Goal: Task Accomplishment & Management: Use online tool/utility

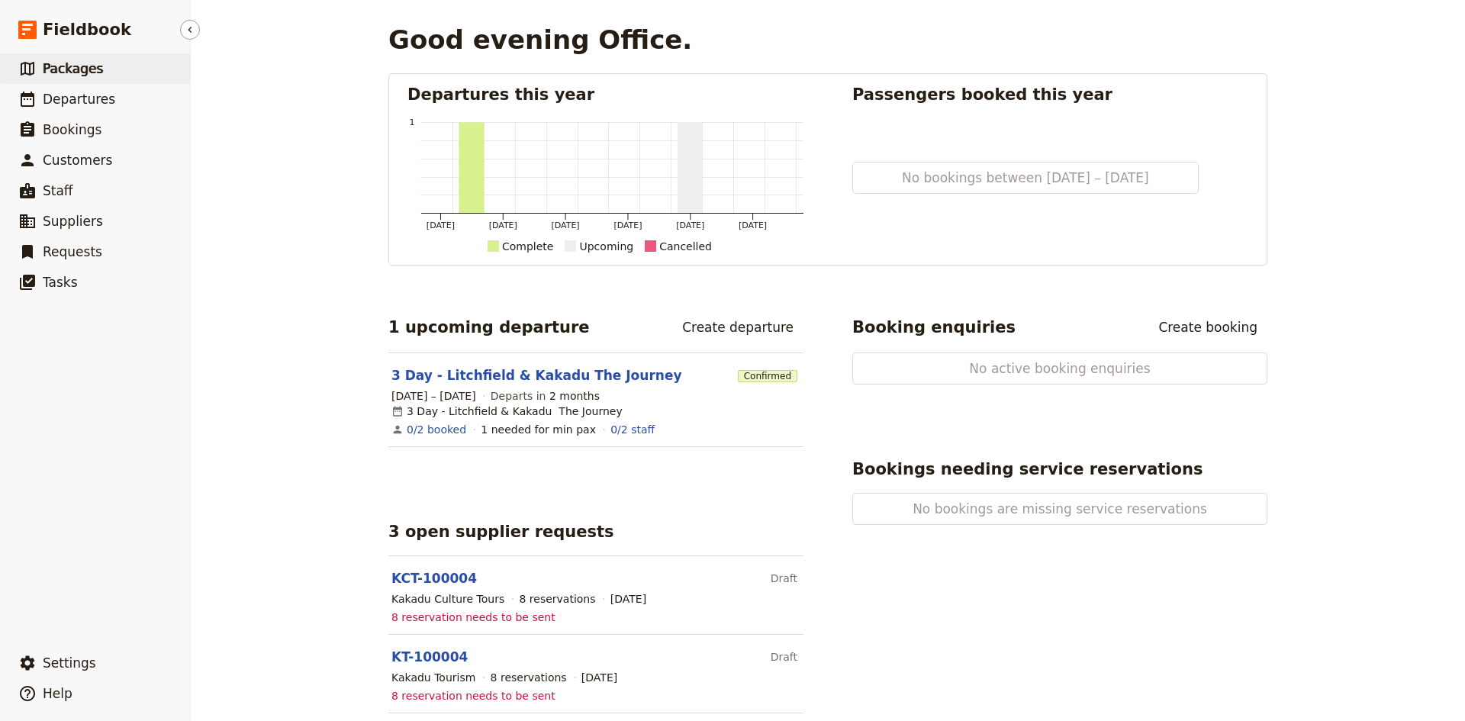
click at [79, 68] on span "Packages" at bounding box center [73, 68] width 60 height 15
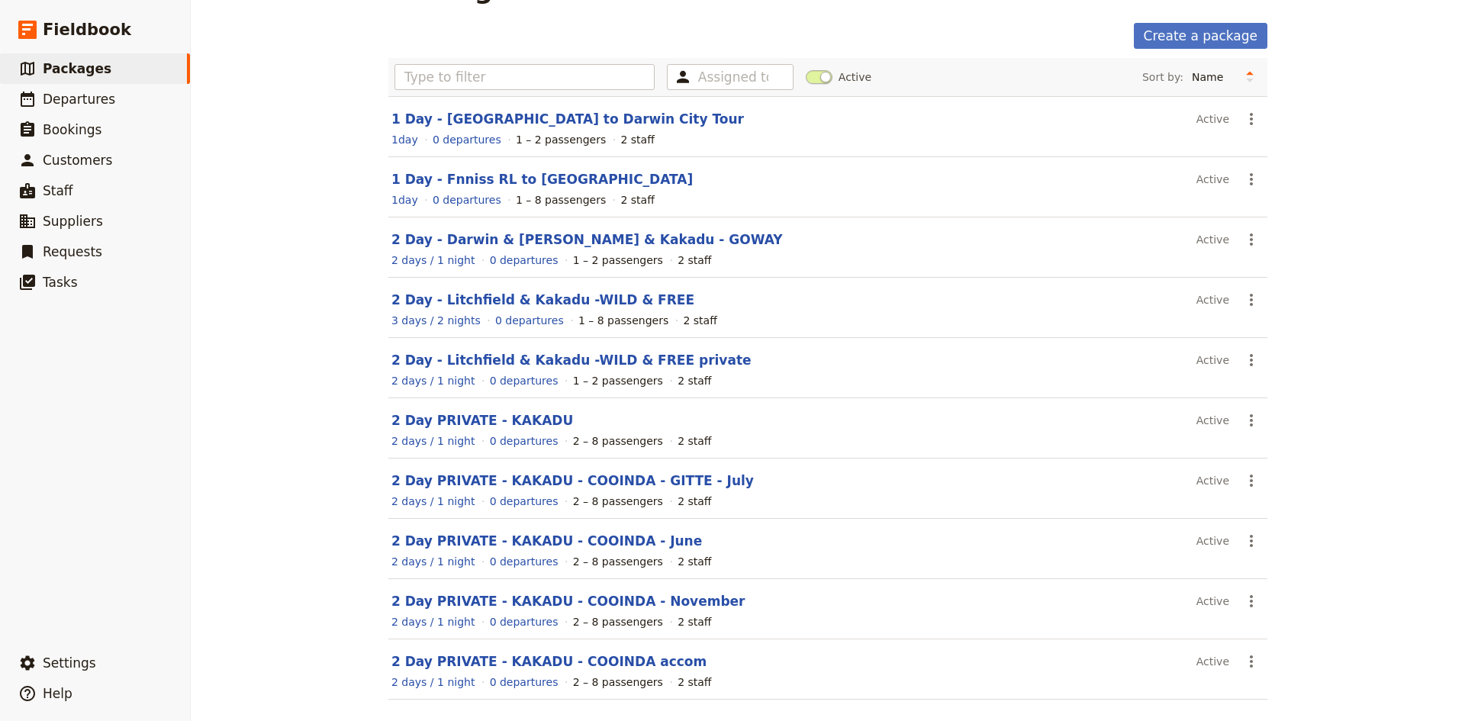
scroll to position [104, 0]
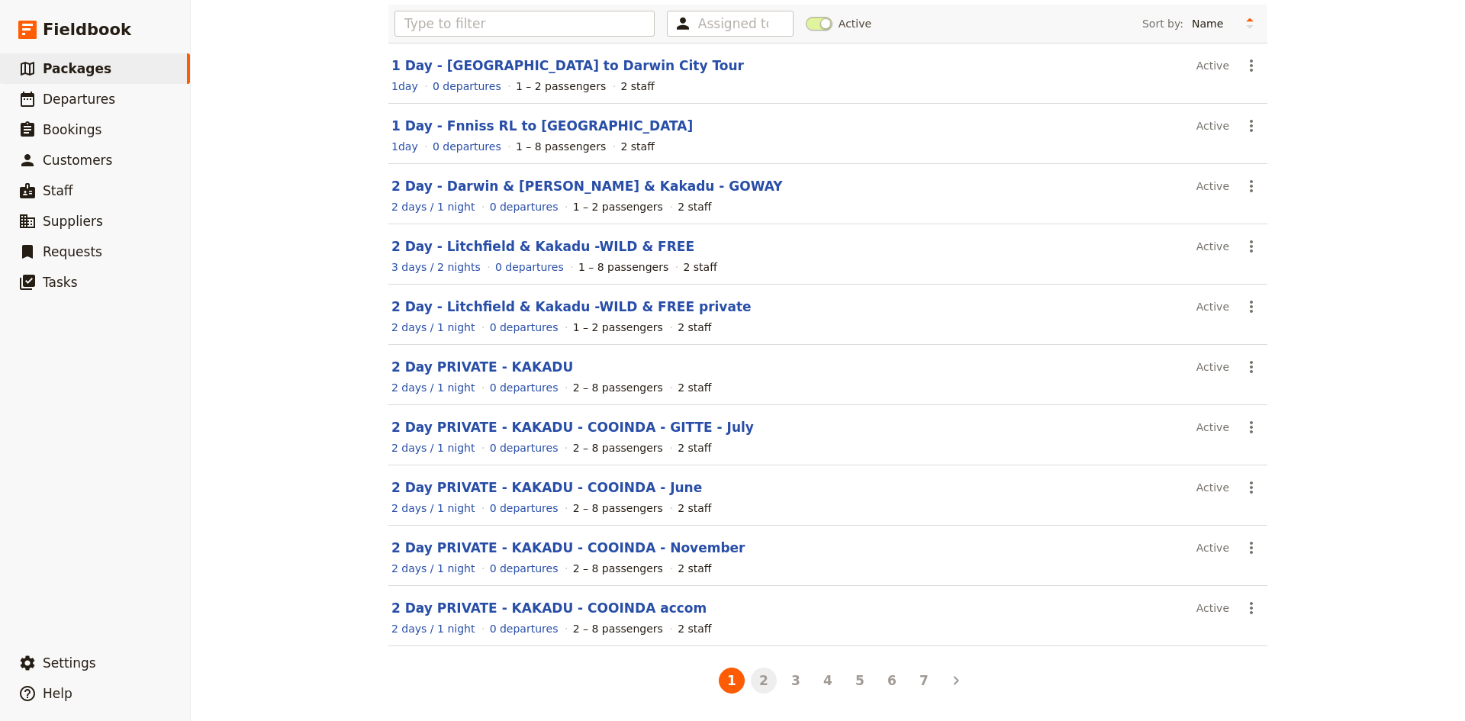
click at [756, 680] on button "2" at bounding box center [764, 681] width 26 height 26
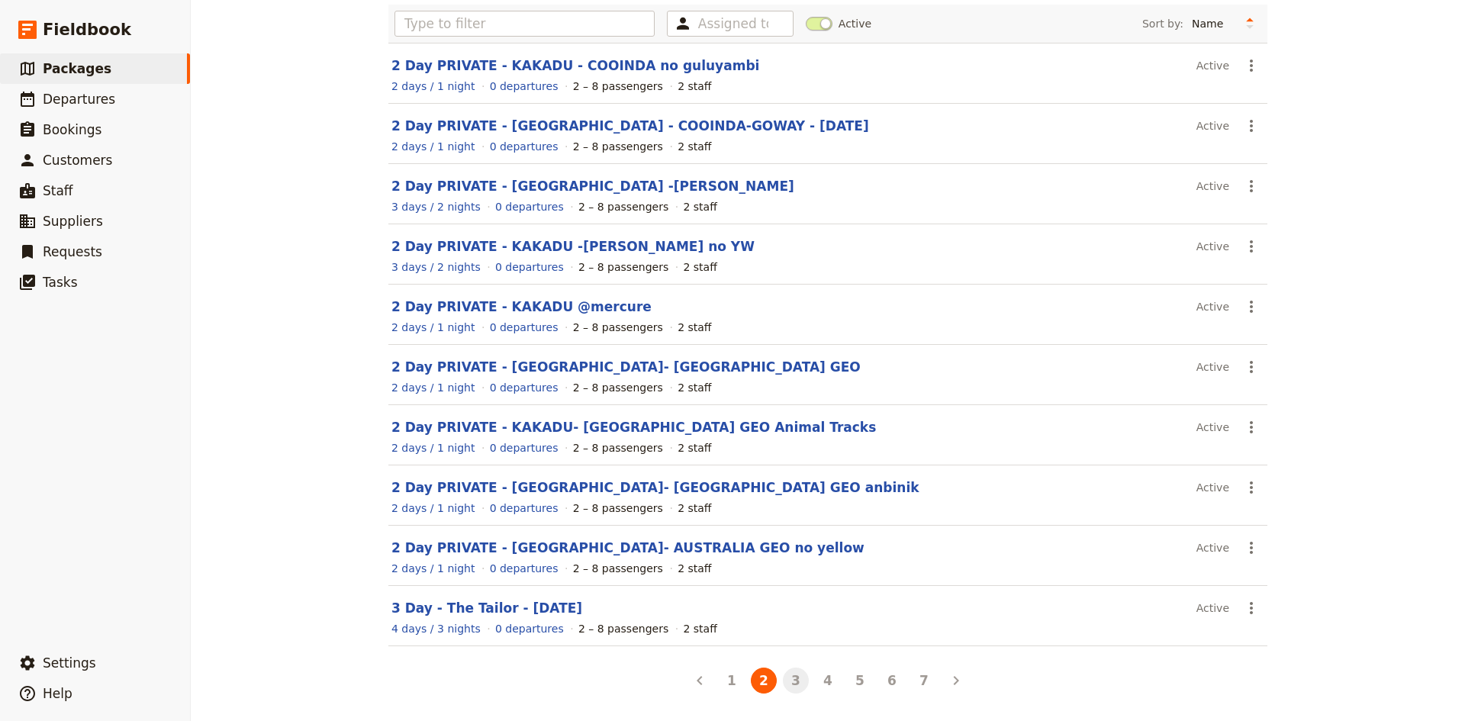
click at [788, 678] on button "3" at bounding box center [796, 681] width 26 height 26
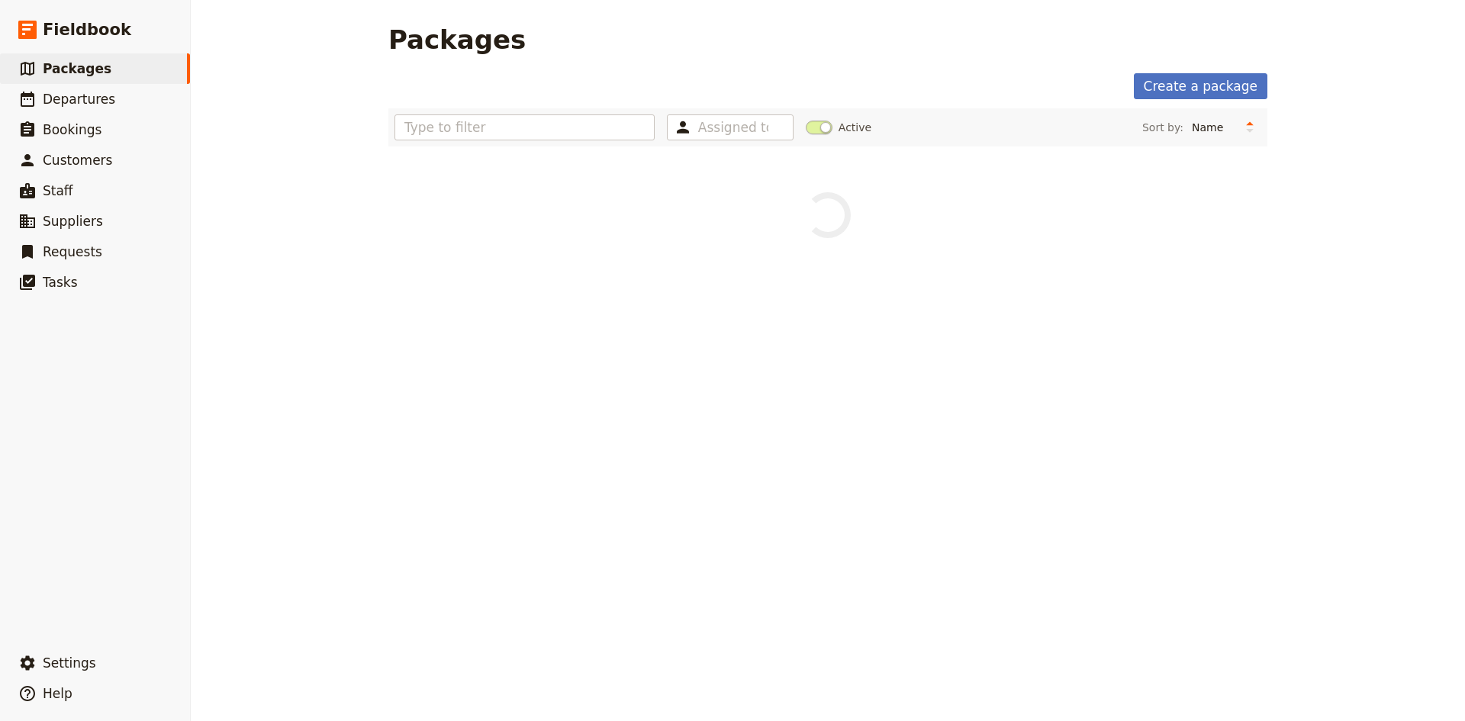
scroll to position [0, 0]
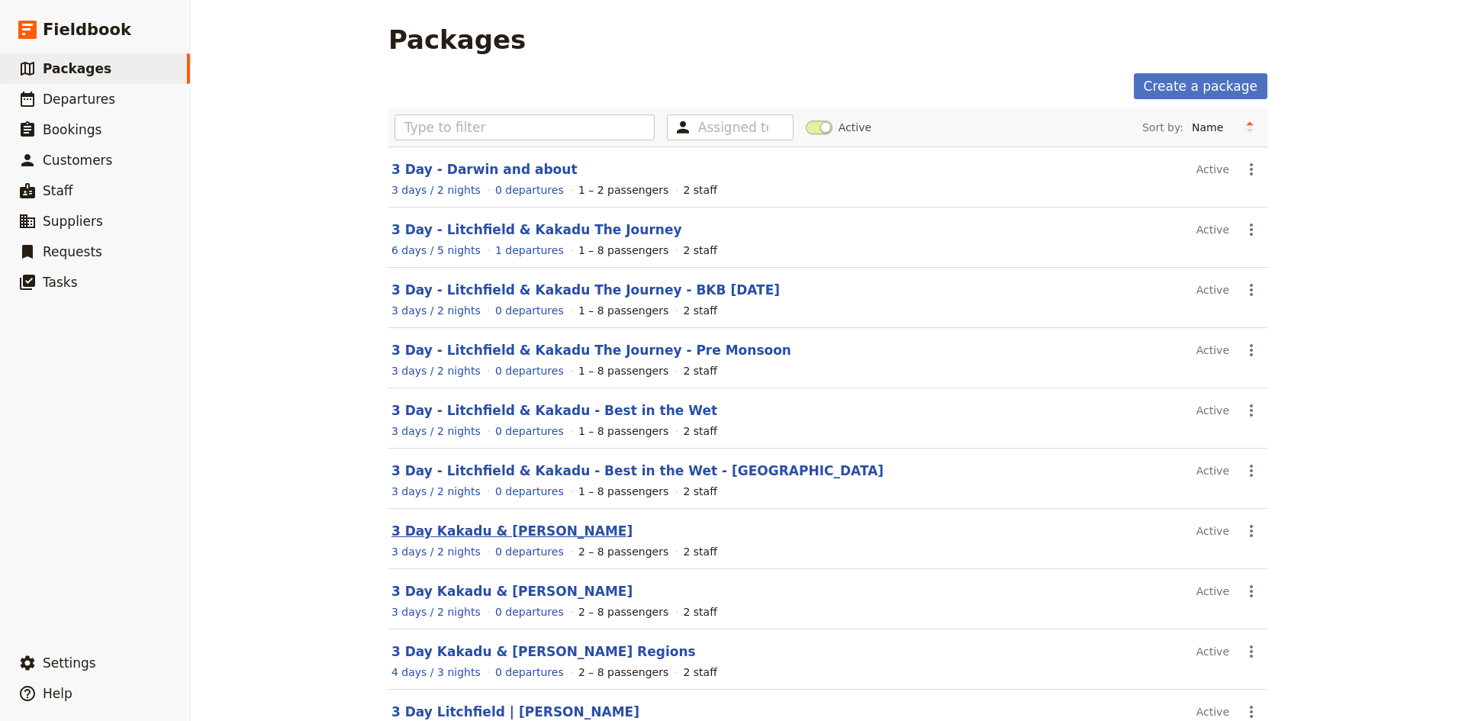
click at [471, 529] on link "3 Day Kakadu & [PERSON_NAME]" at bounding box center [511, 530] width 241 height 15
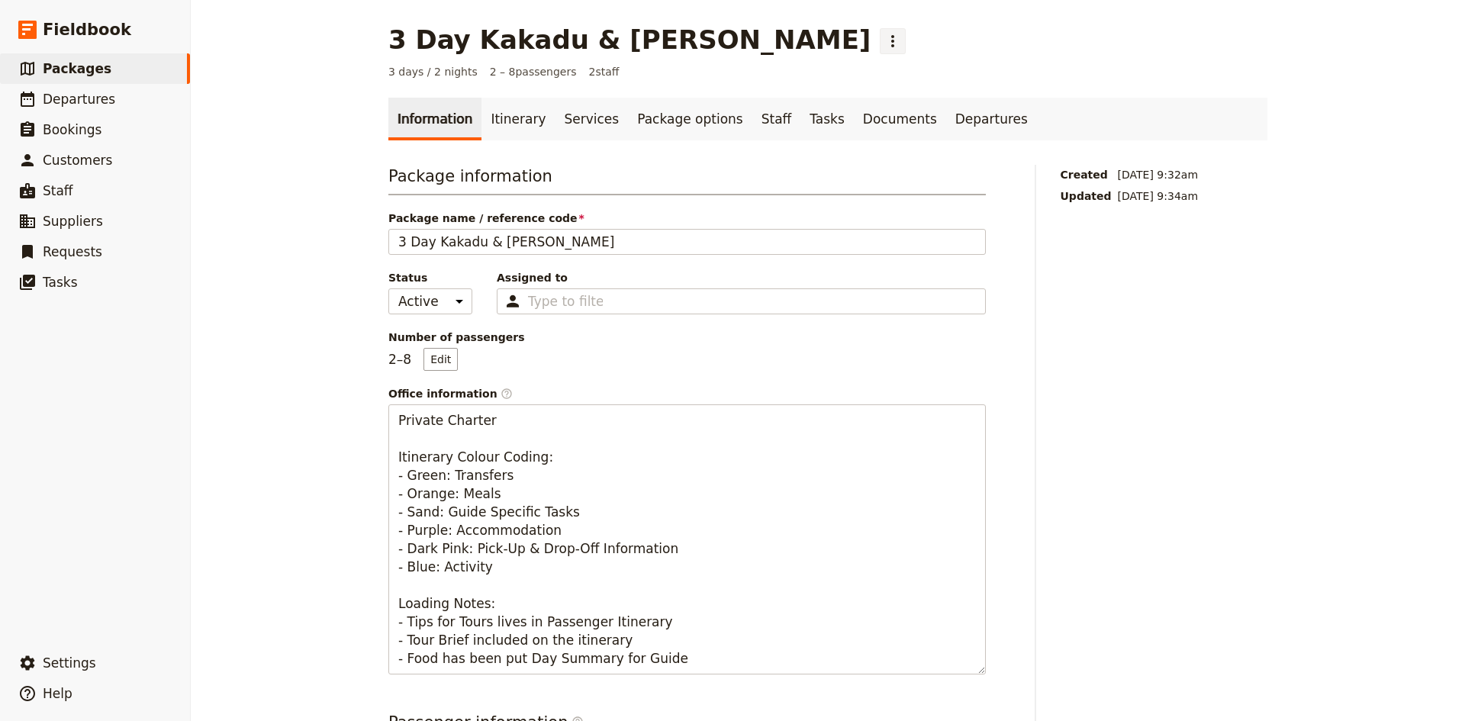
click at [883, 41] on icon "Actions" at bounding box center [892, 41] width 18 height 18
click at [819, 97] on span "Clone this package" at bounding box center [838, 95] width 101 height 15
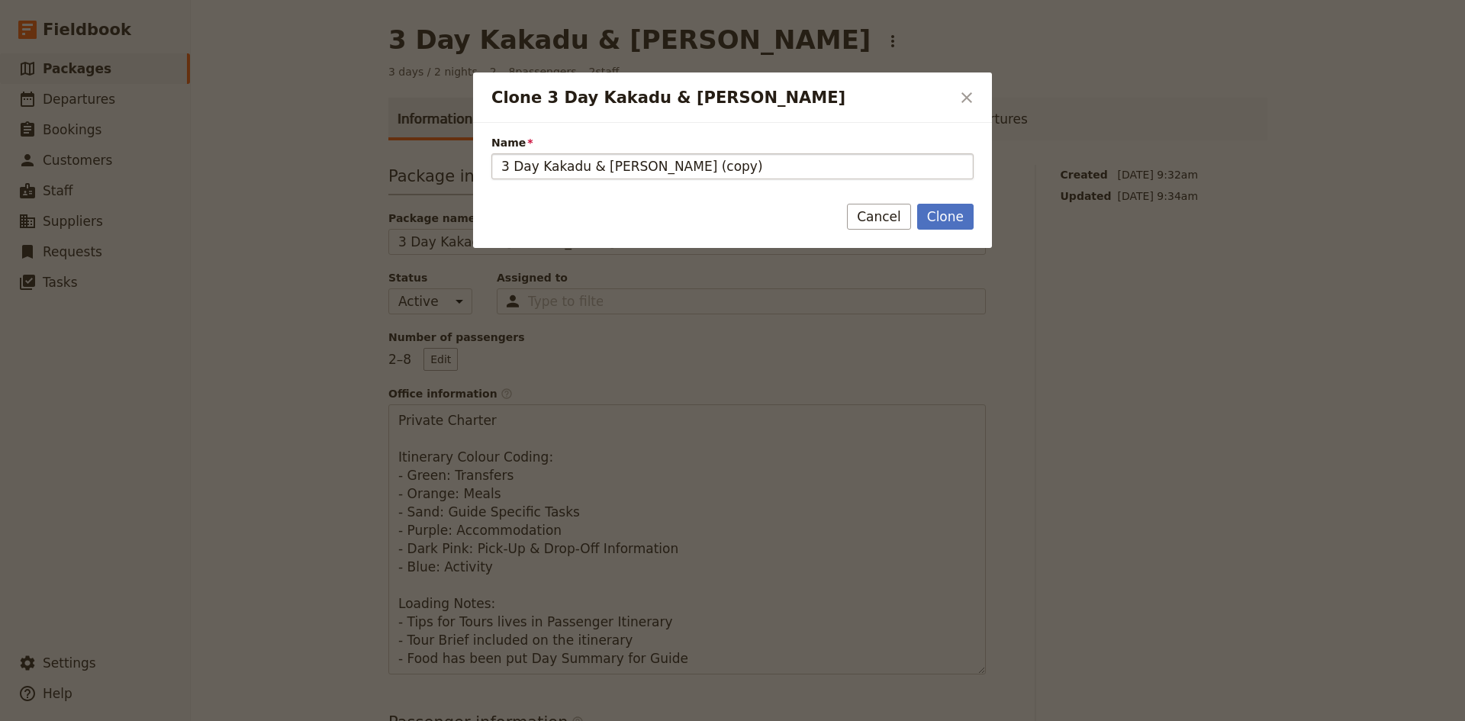
drag, startPoint x: 754, startPoint y: 163, endPoint x: 663, endPoint y: 166, distance: 90.8
click at [663, 166] on input "3 Day Kakadu & Katherine - June (copy)" at bounding box center [732, 166] width 482 height 26
type input "3 Day Kakadu & Katherine - TLFI161385/Booking Name: Q#252215 Walton-Ruskin"
click at [944, 214] on button "Clone" at bounding box center [945, 217] width 56 height 26
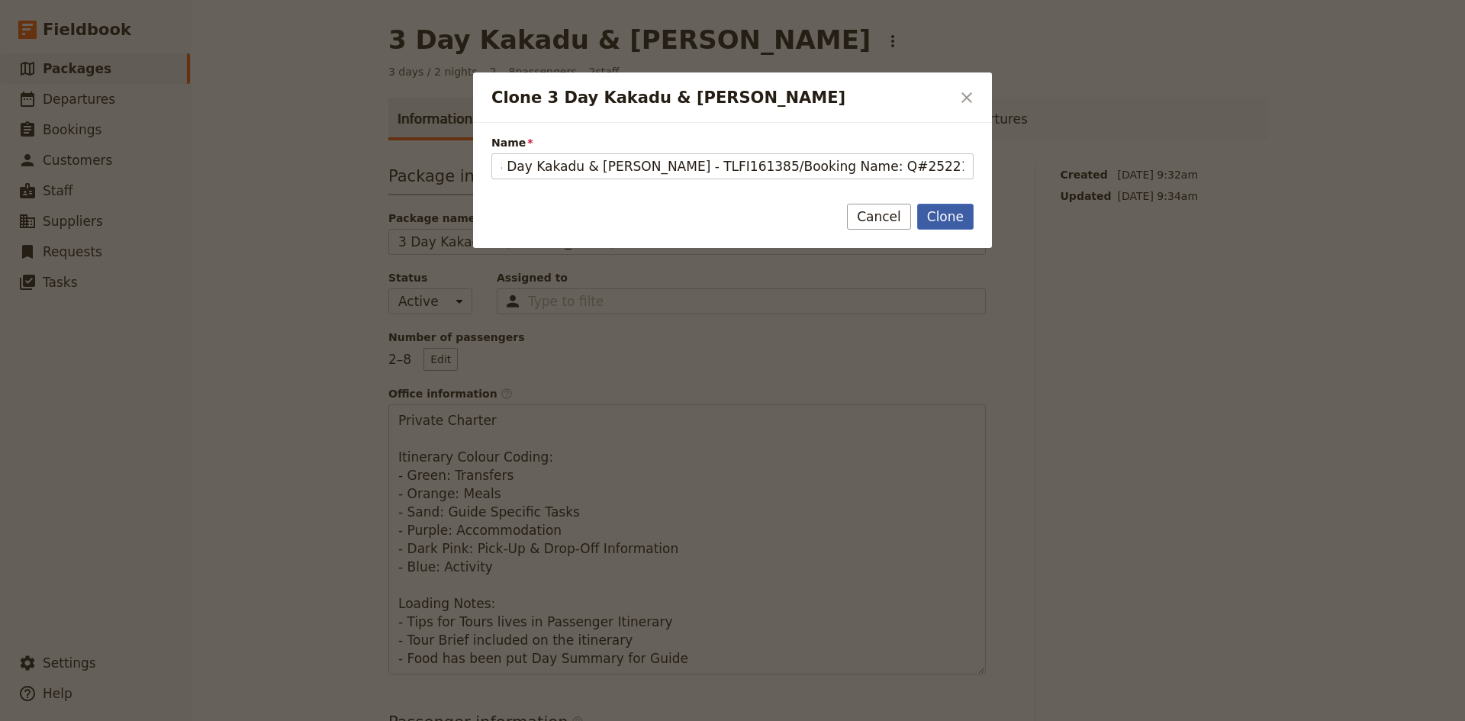
scroll to position [0, 0]
type input "3 Day Kakadu & Katherine - TLFI161385/Booking Name: Q#252215 Walton-Ruskin"
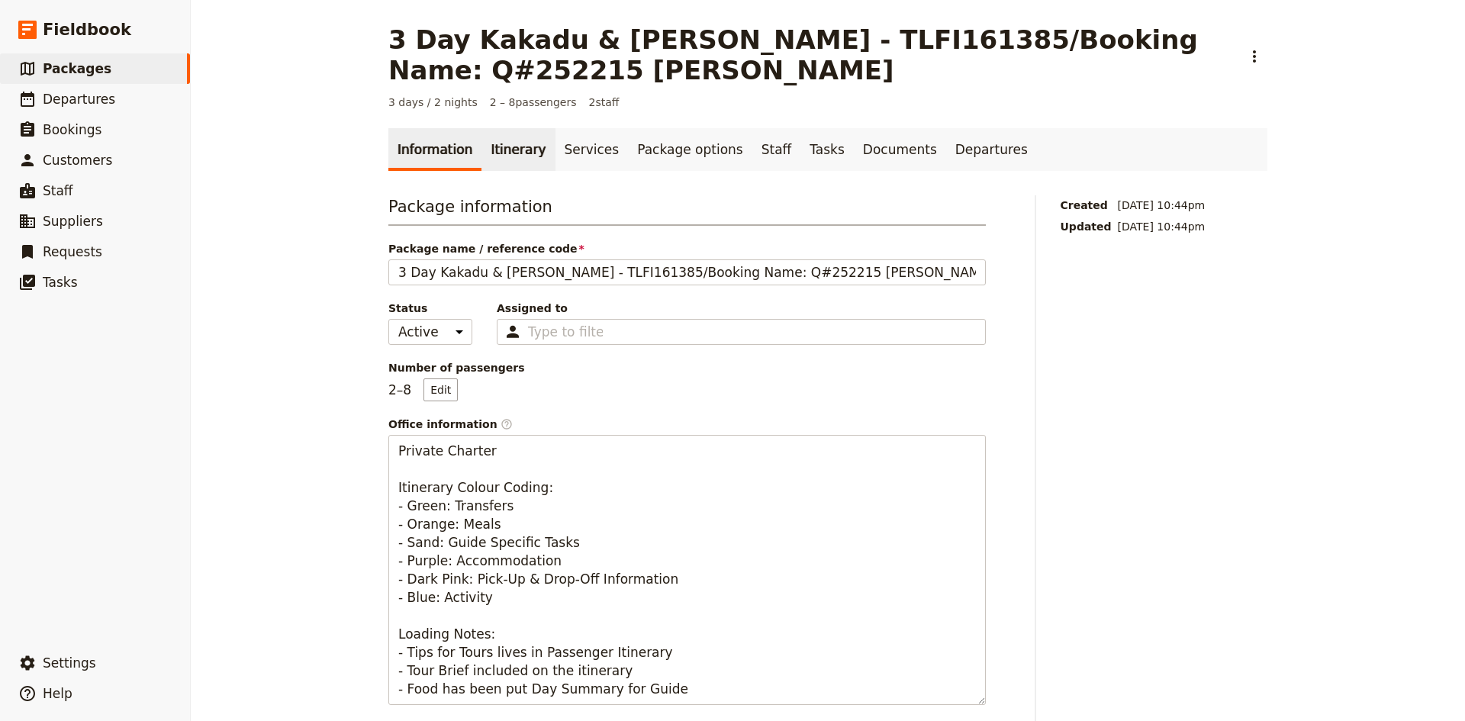
click at [499, 147] on link "Itinerary" at bounding box center [517, 149] width 73 height 43
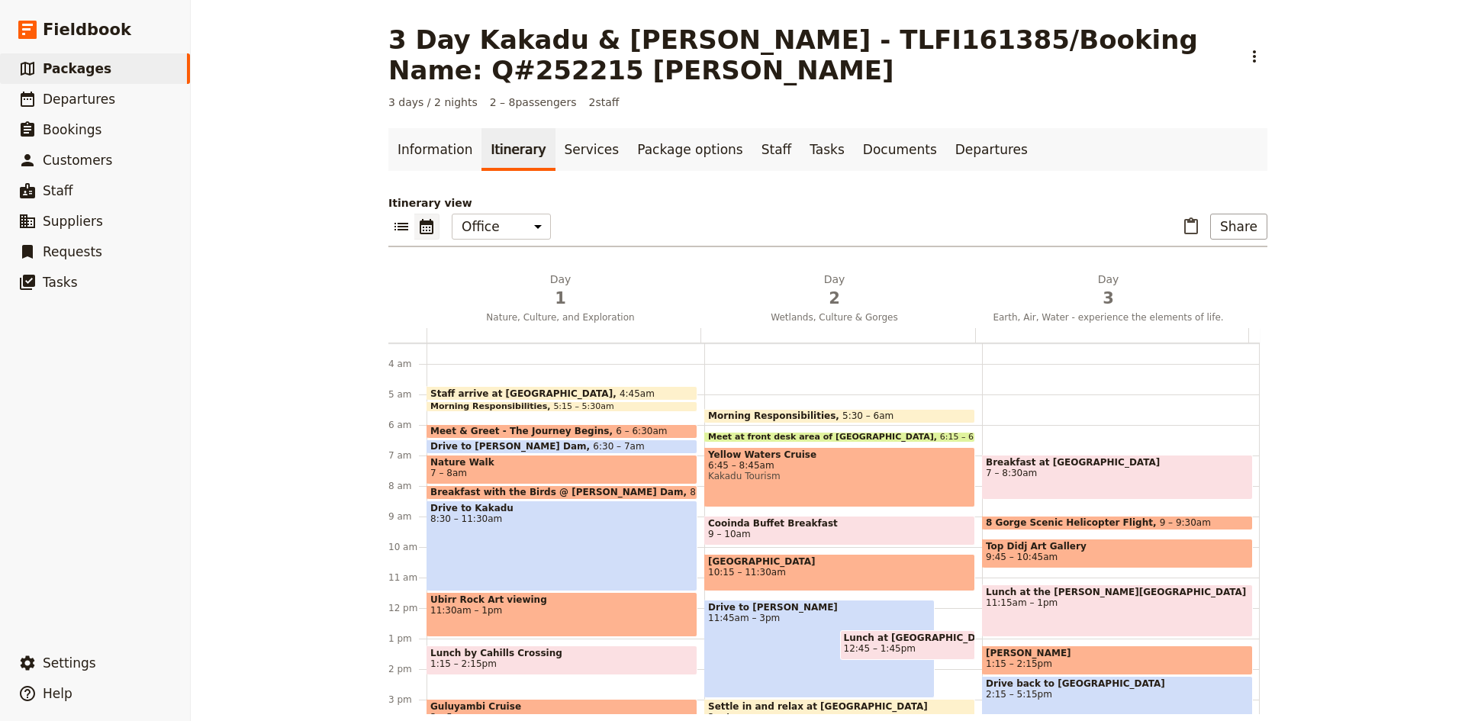
scroll to position [53, 0]
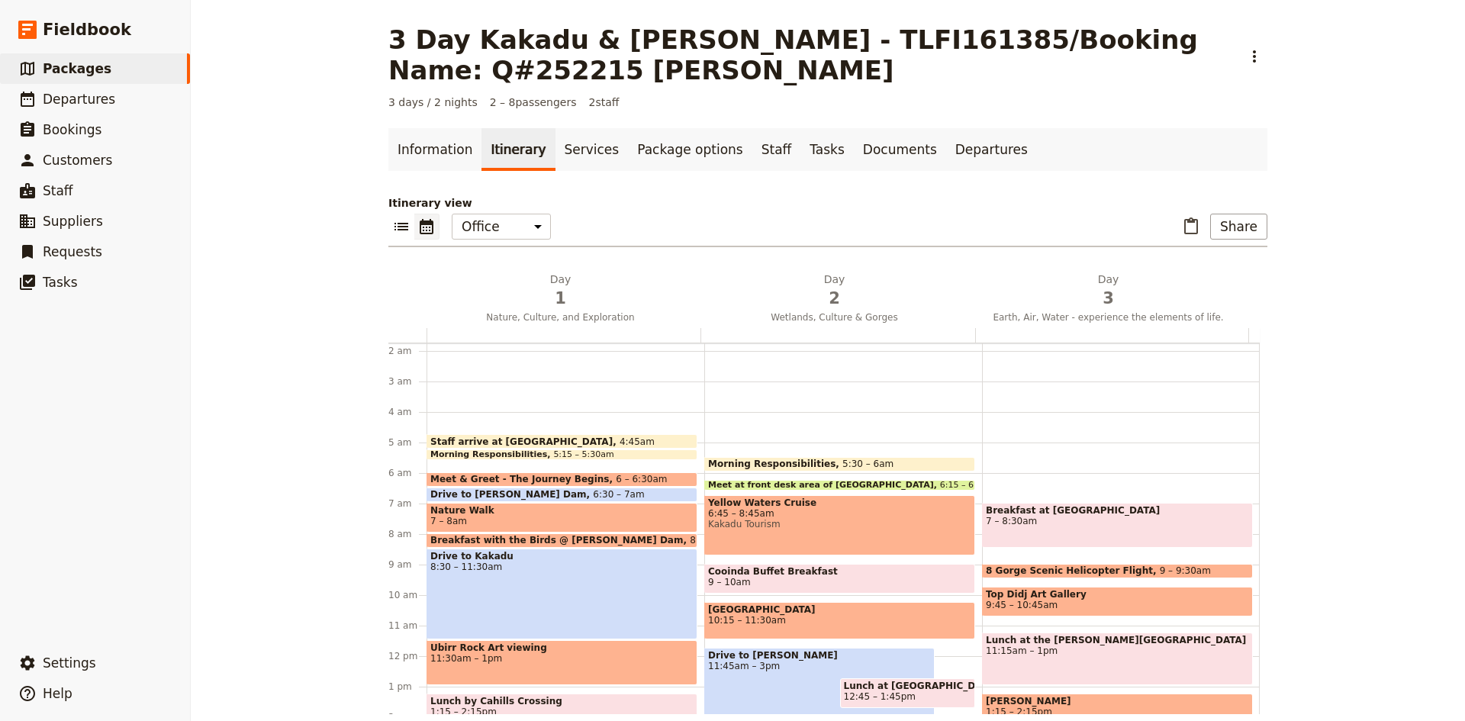
click at [829, 522] on span "Kakadu Tourism" at bounding box center [839, 524] width 263 height 11
select select "2"
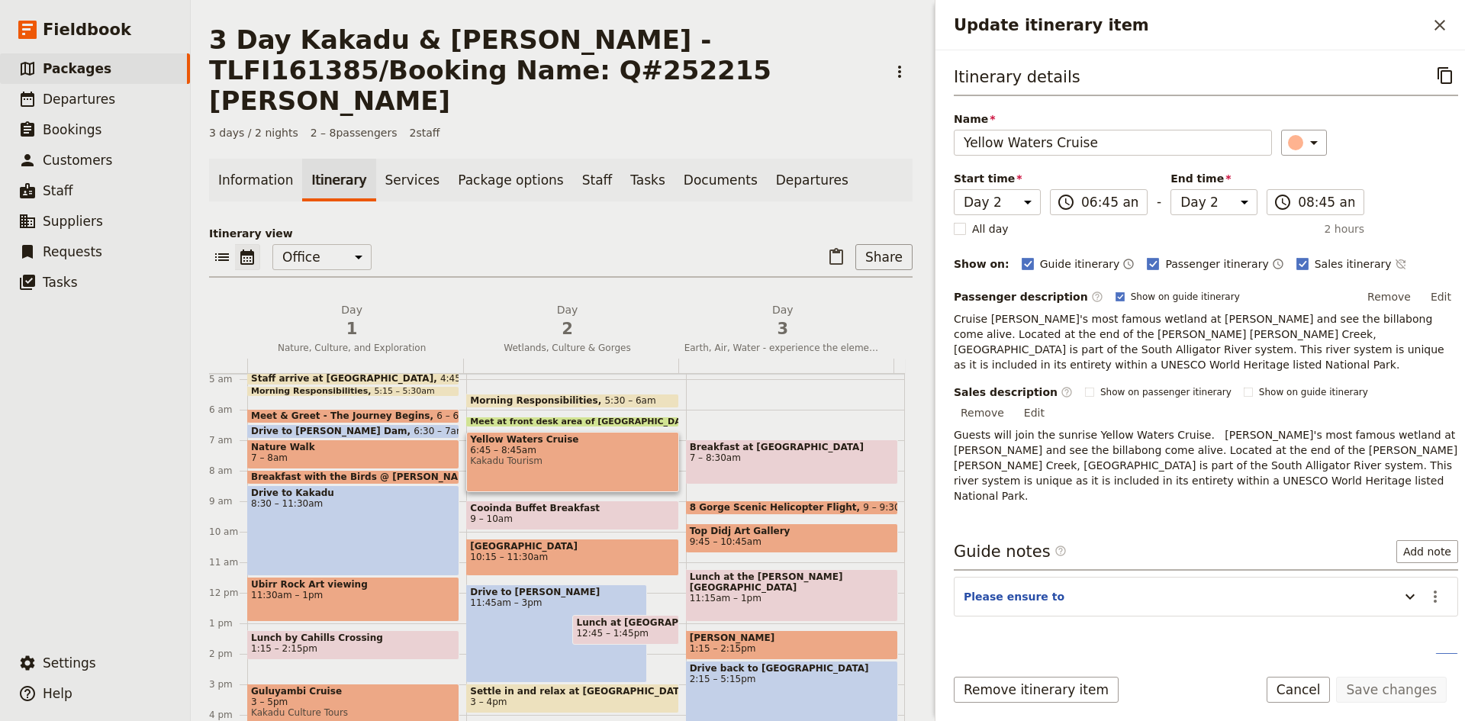
scroll to position [153, 0]
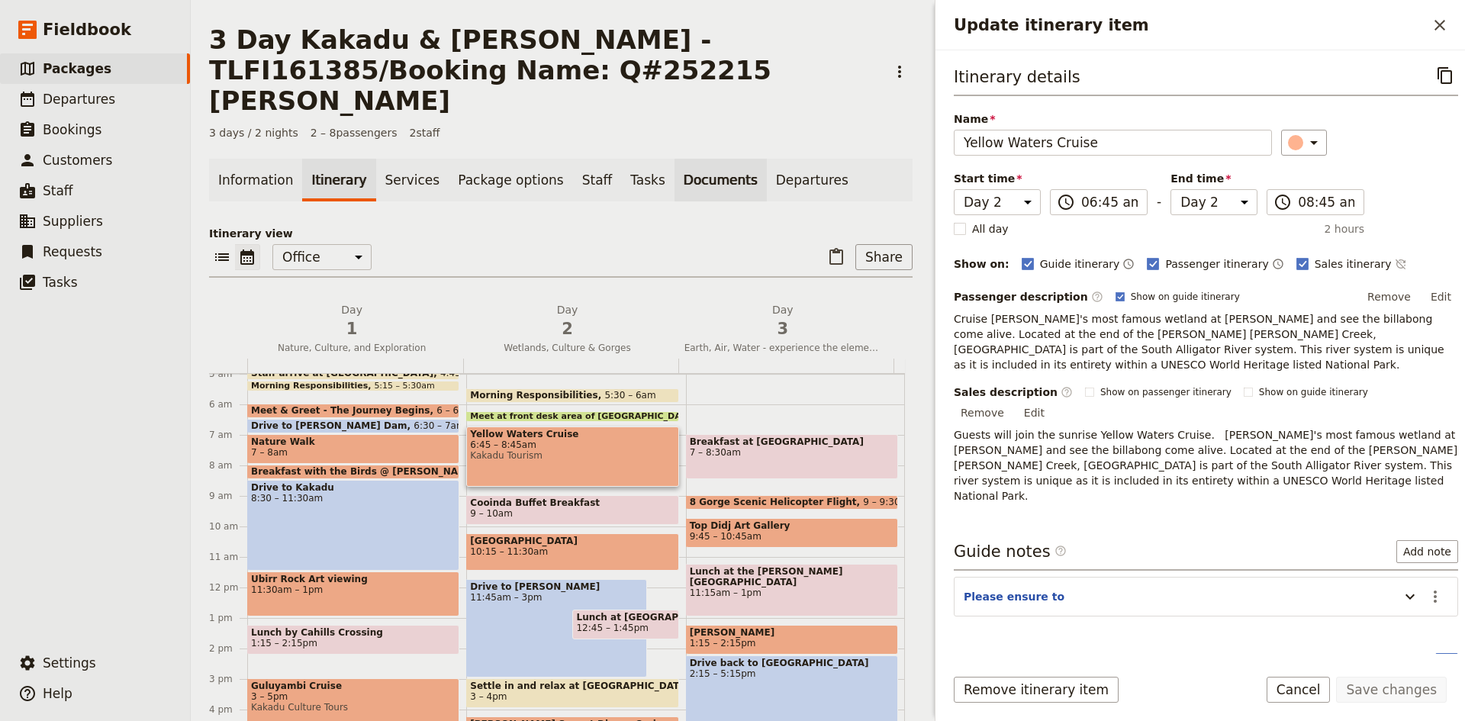
click at [684, 159] on link "Documents" at bounding box center [720, 180] width 92 height 43
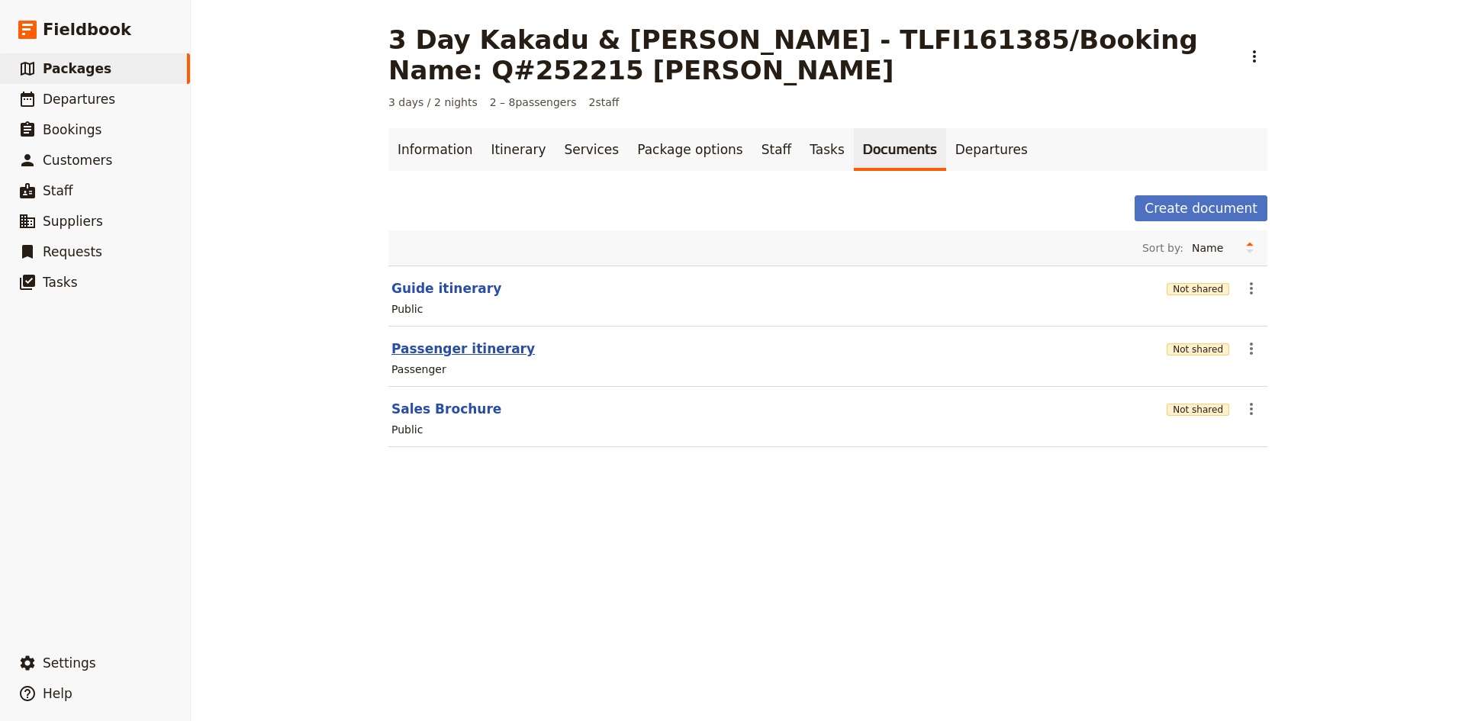
click at [436, 352] on button "Passenger itinerary" at bounding box center [462, 348] width 143 height 18
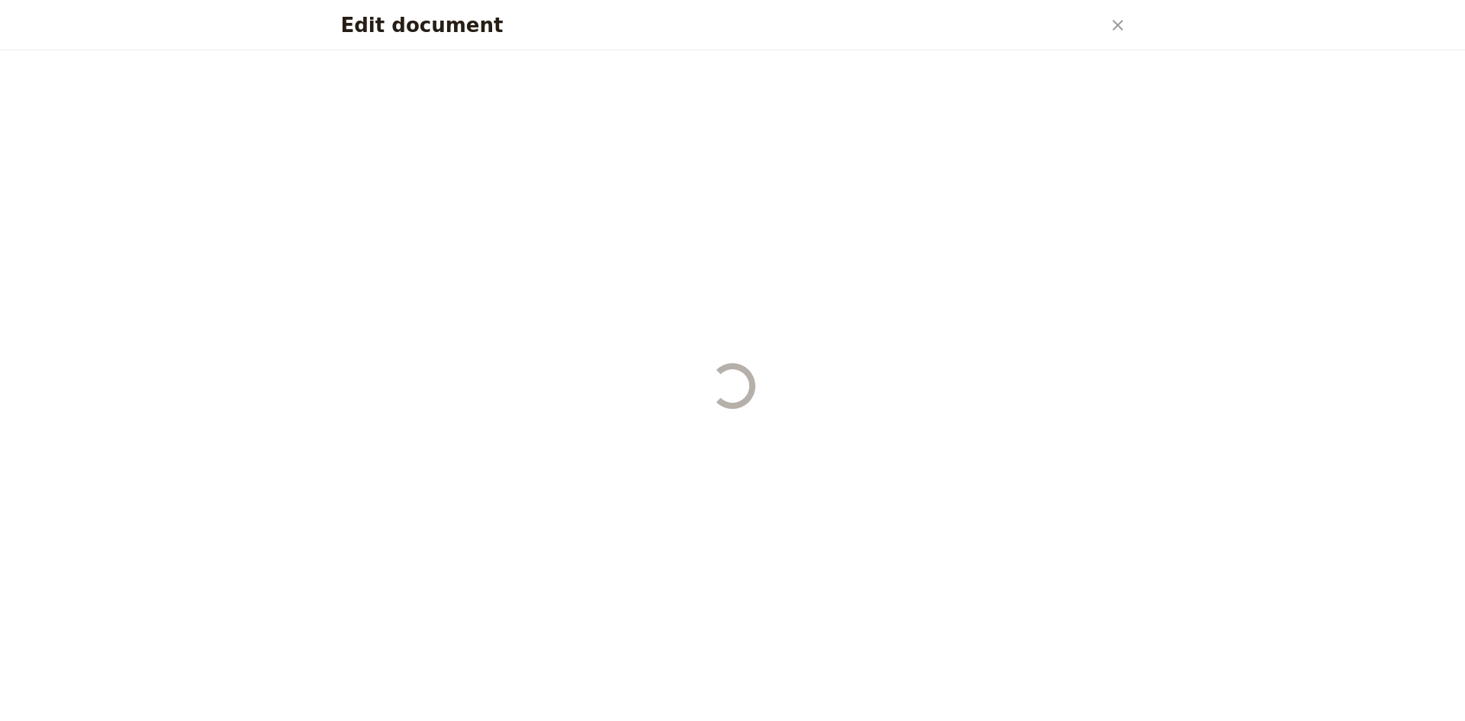
select select "PASSENGER"
select select "DEFAULT"
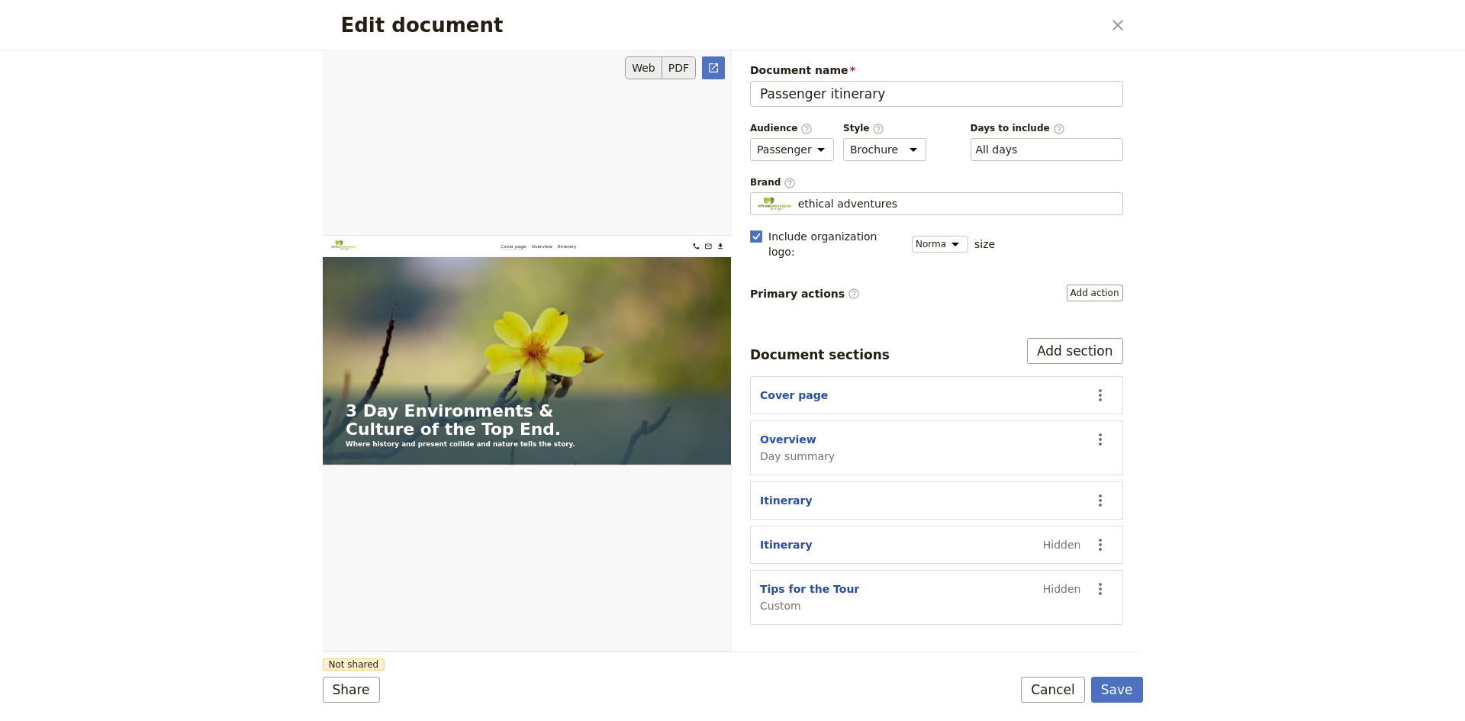
click at [680, 66] on button "PDF" at bounding box center [679, 67] width 34 height 23
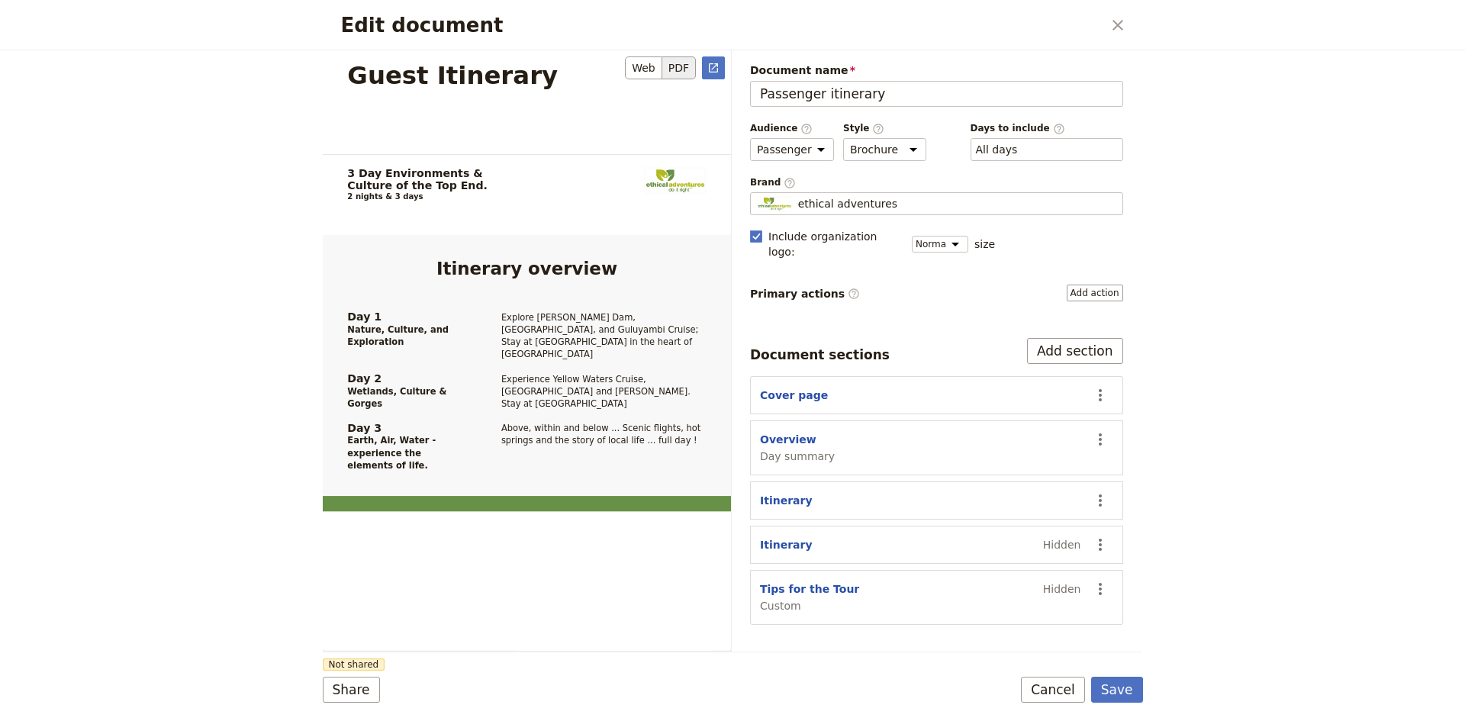
scroll to position [458, 0]
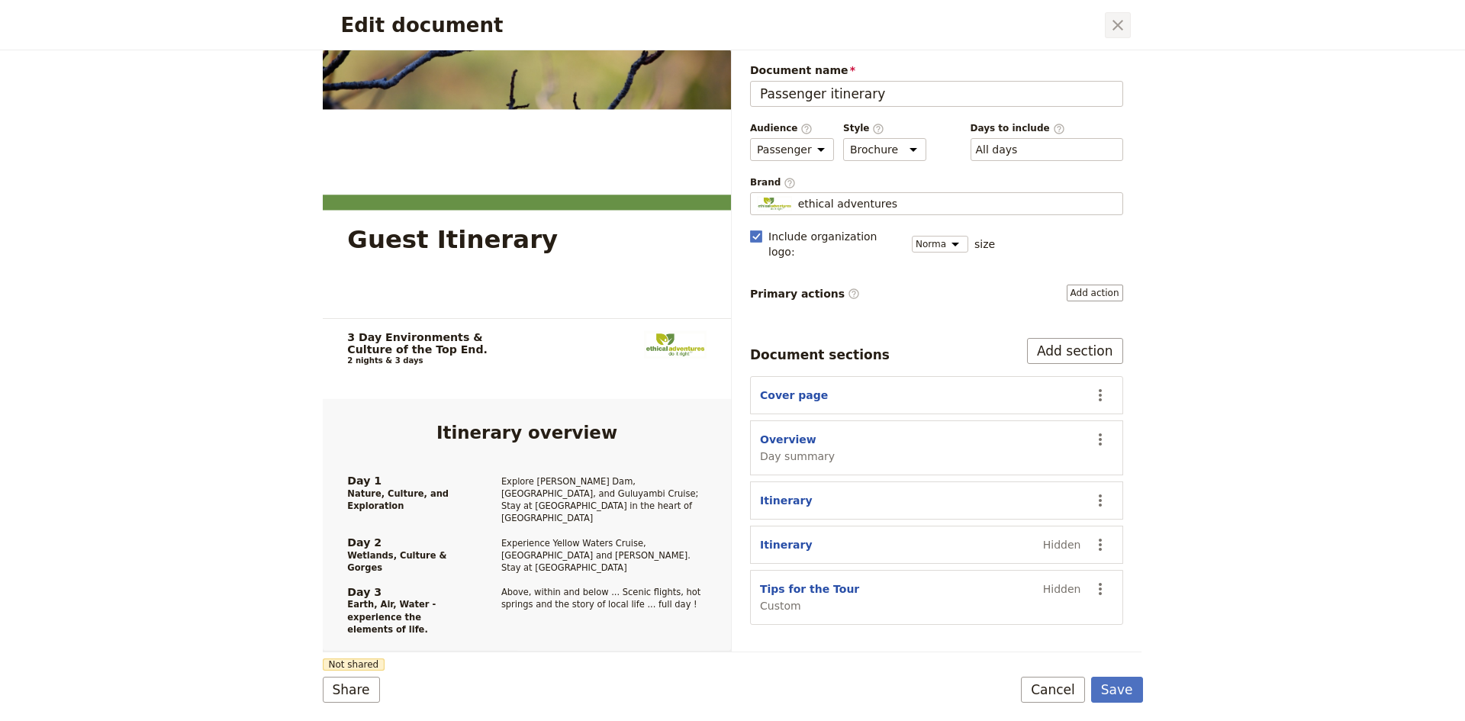
click at [1111, 24] on icon "Close dialog" at bounding box center [1117, 25] width 18 height 18
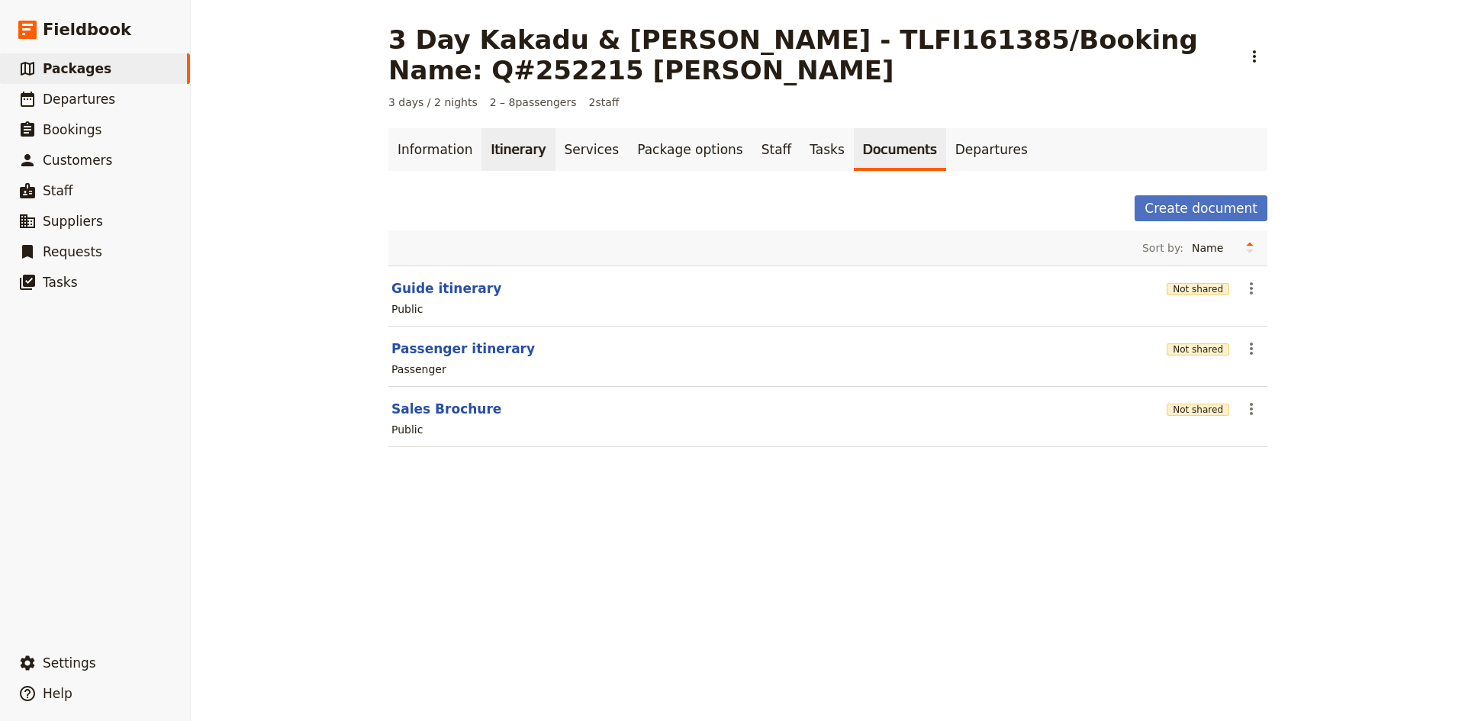
click at [499, 140] on link "Itinerary" at bounding box center [517, 149] width 73 height 43
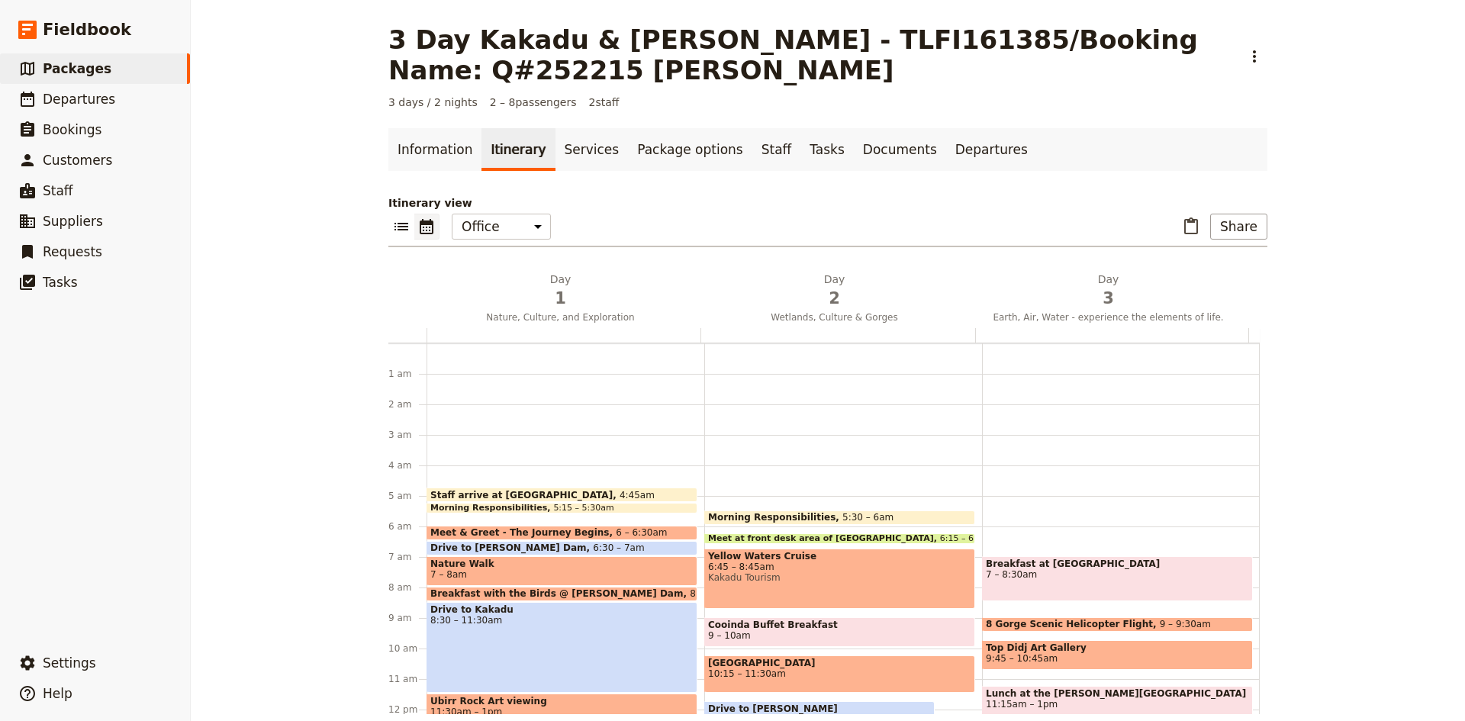
scroll to position [130, 0]
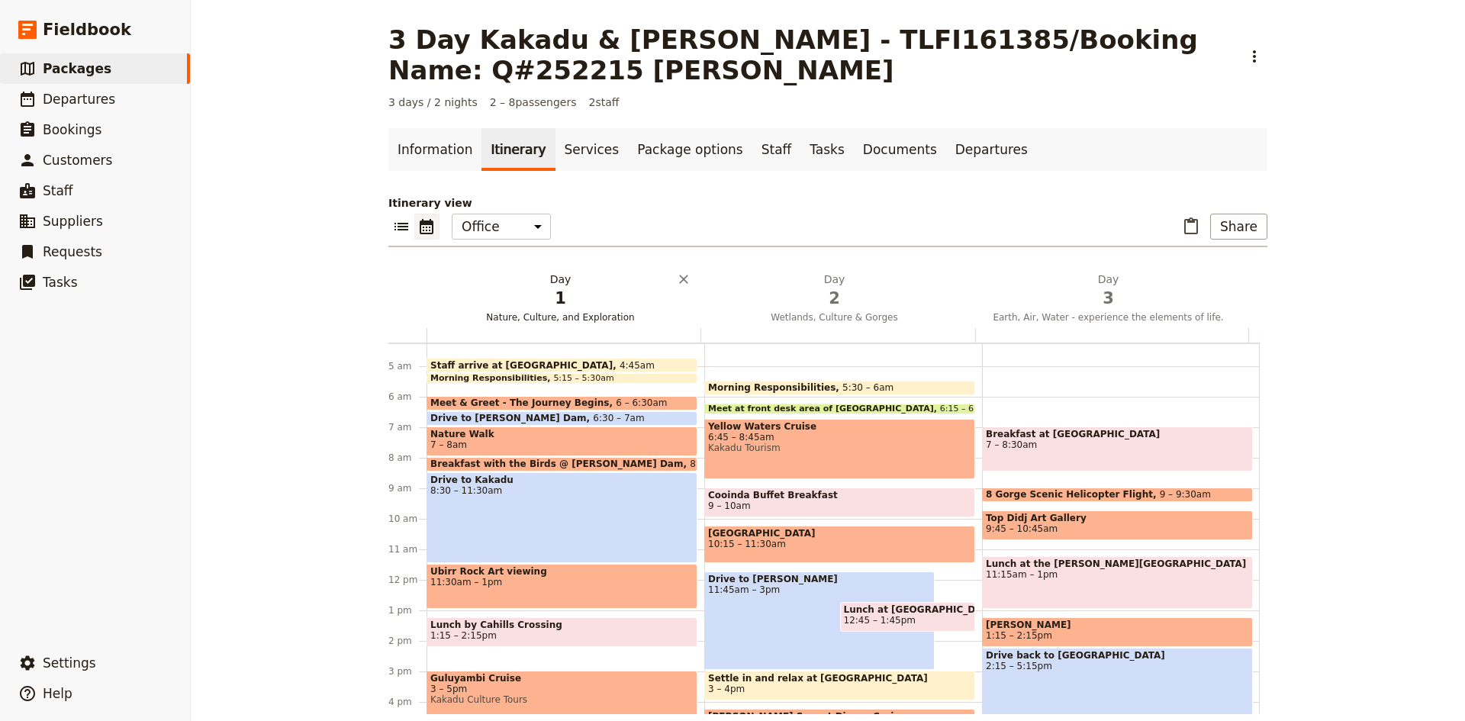
click at [544, 283] on h2 "Day 1 Nature, Culture, and Exploration" at bounding box center [561, 291] width 256 height 38
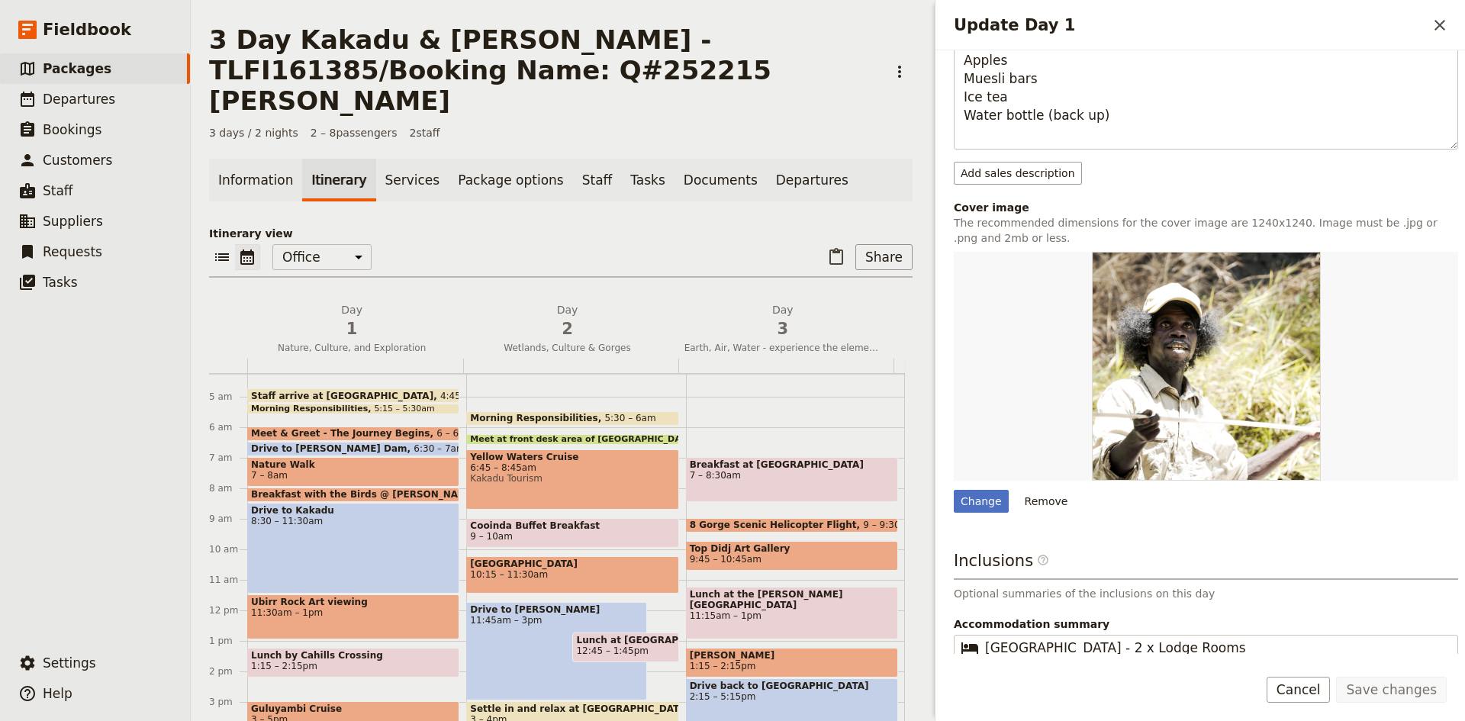
scroll to position [1089, 0]
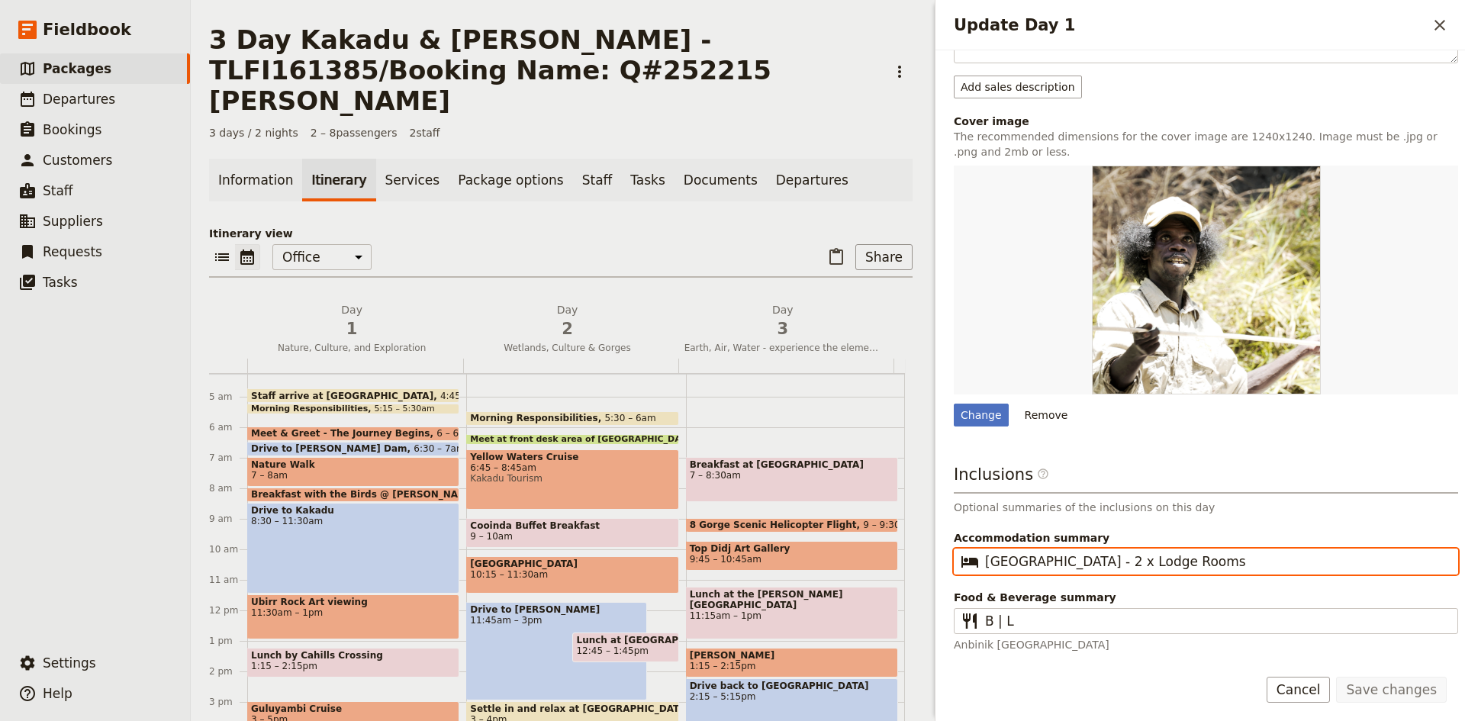
click at [1090, 558] on input "Cooinda Lodge - 2 x Lodge Rooms" at bounding box center [1216, 561] width 463 height 18
type input "Cooinda Lodge - 1 x Lodge Rooms"
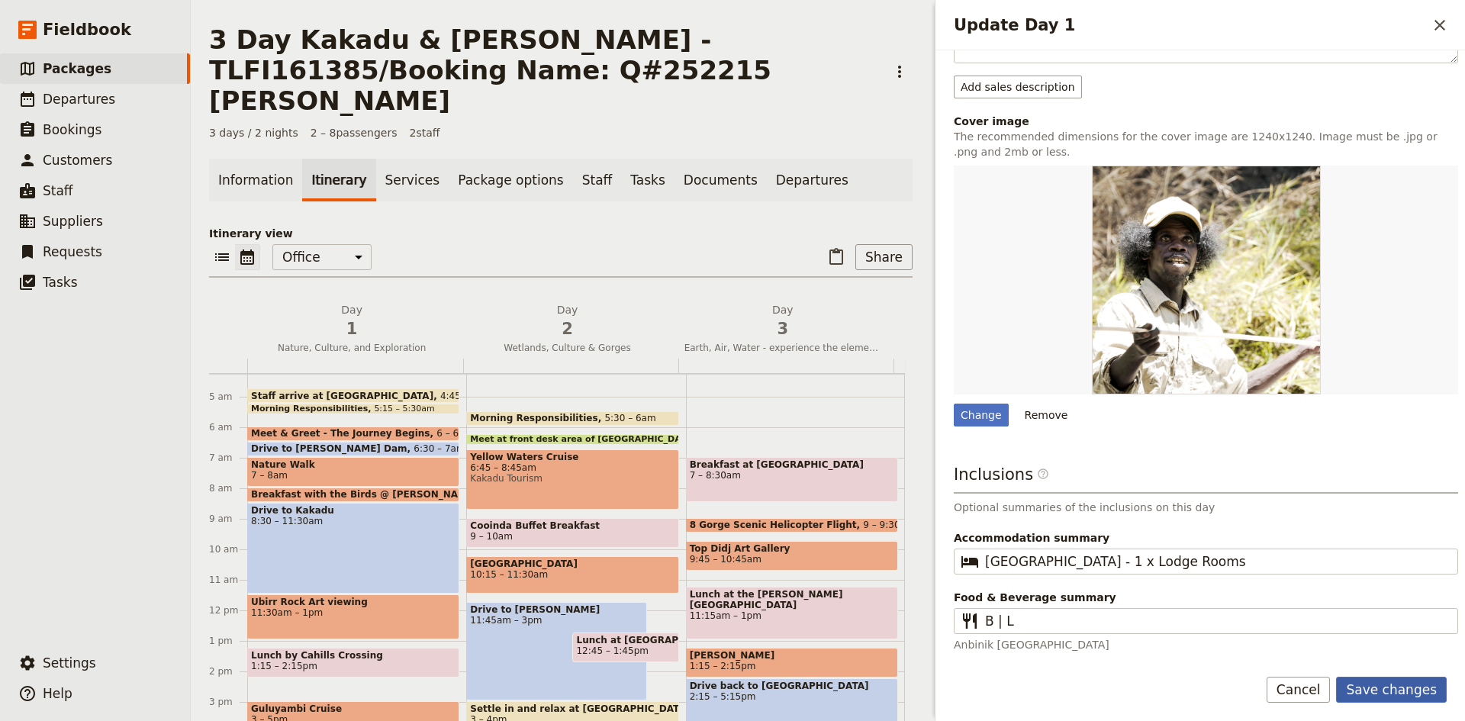
click at [1372, 687] on button "Save changes" at bounding box center [1391, 690] width 111 height 26
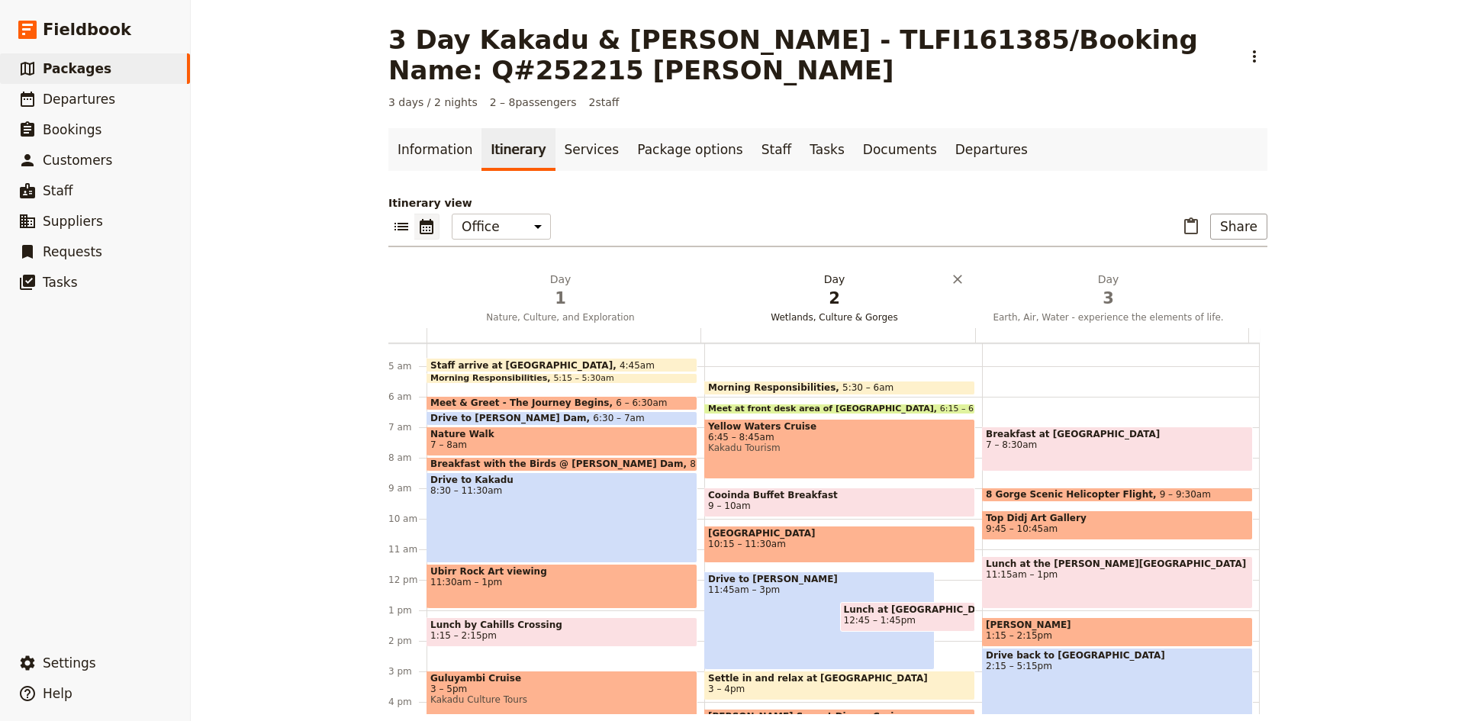
click at [824, 277] on h2 "Day 2 Wetlands, Culture & Gorges" at bounding box center [834, 291] width 256 height 38
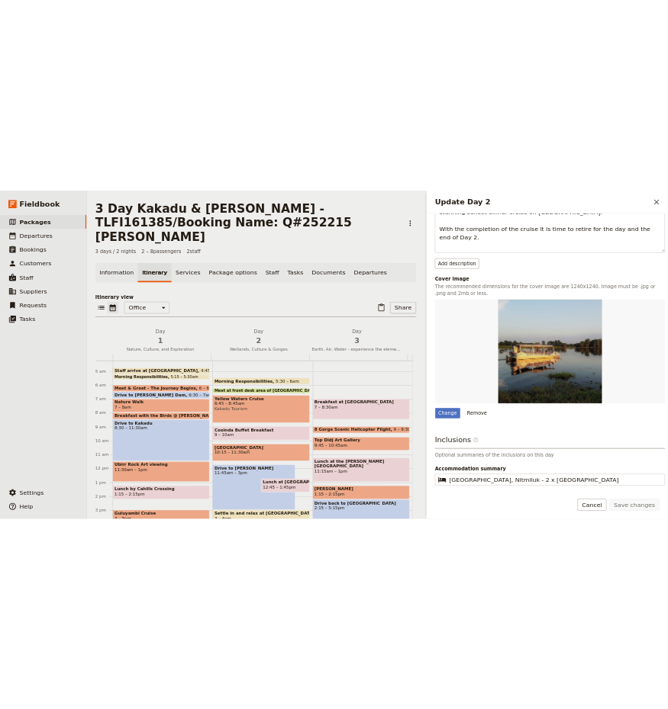
scroll to position [524, 0]
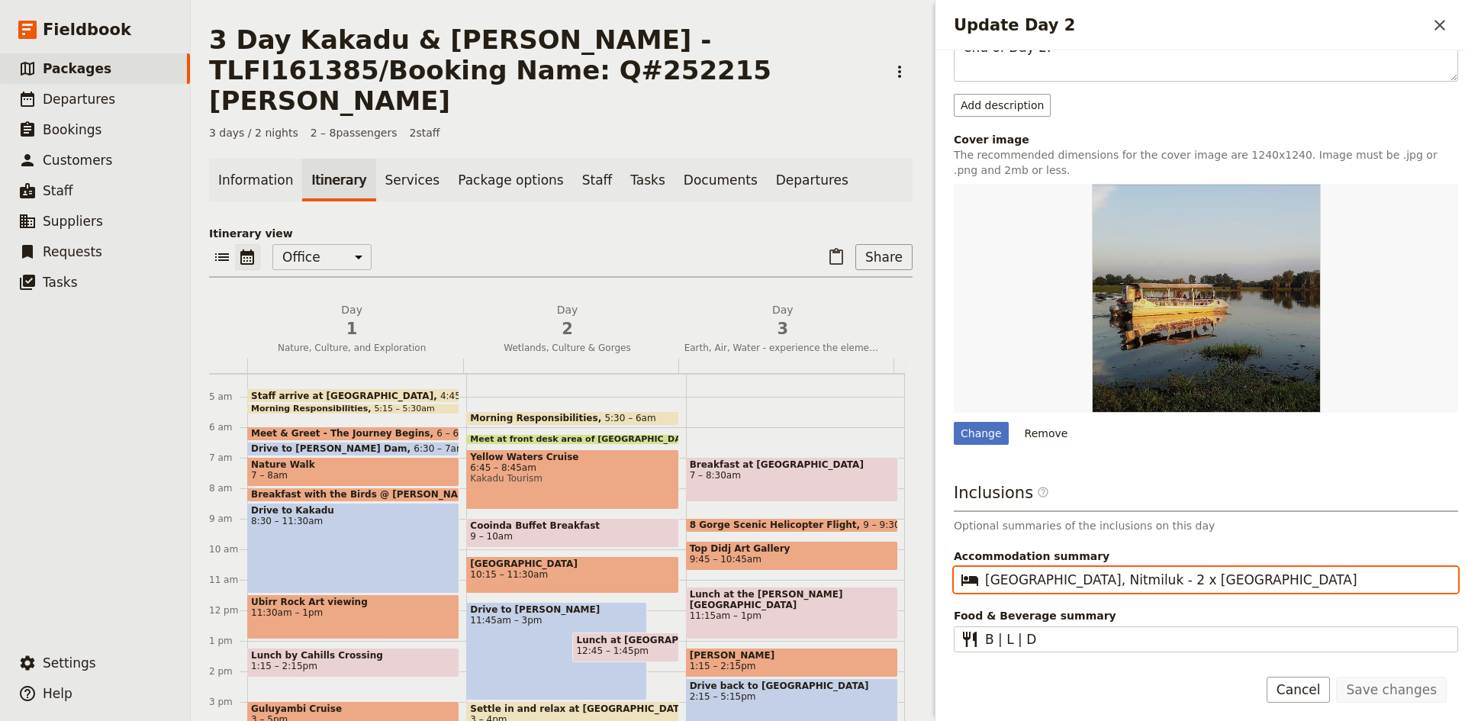
click at [1134, 574] on input "Cicada Lodge, Nitmiluk - 2 x Cicada Lodge Rooms" at bounding box center [1216, 580] width 463 height 18
type input "Cicada Lodge, Nitmiluk - 1 x Cicada Lodge Rooms"
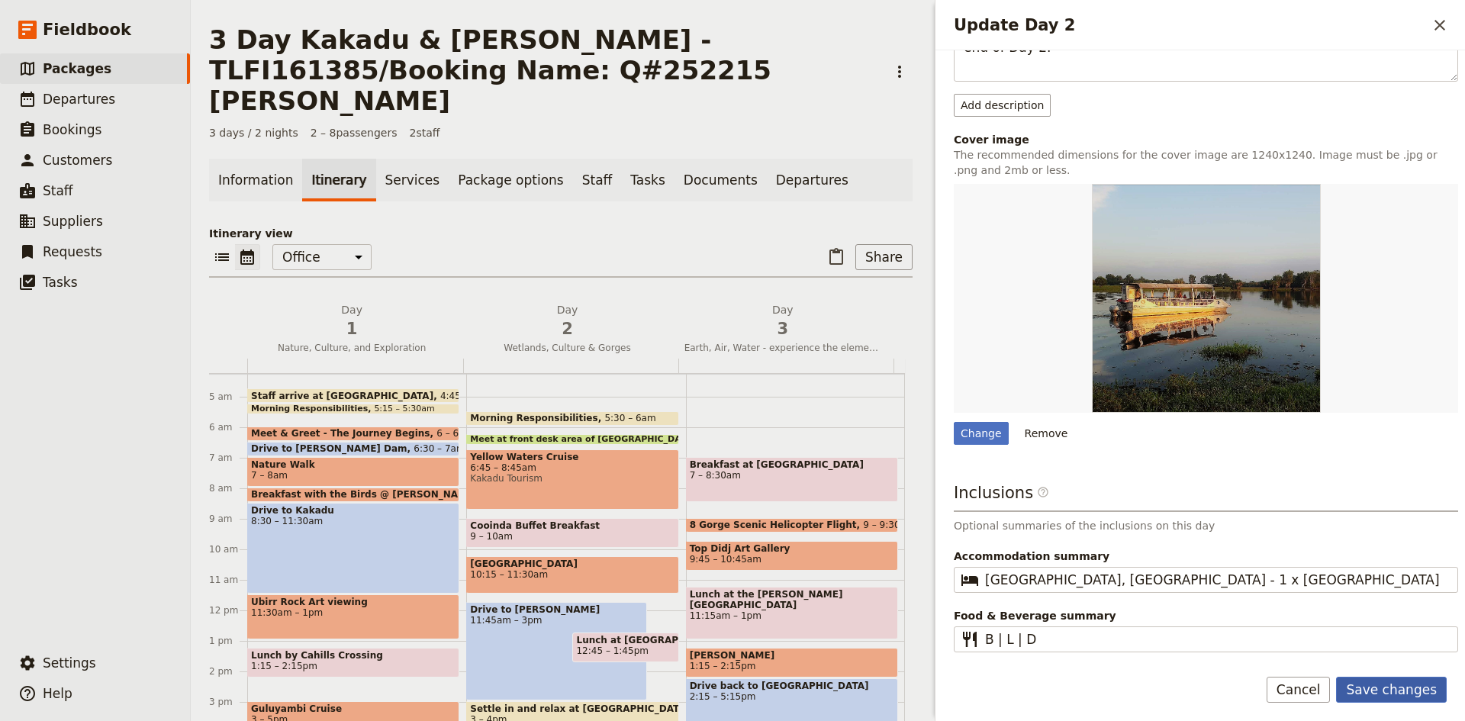
click at [1388, 689] on button "Save changes" at bounding box center [1391, 690] width 111 height 26
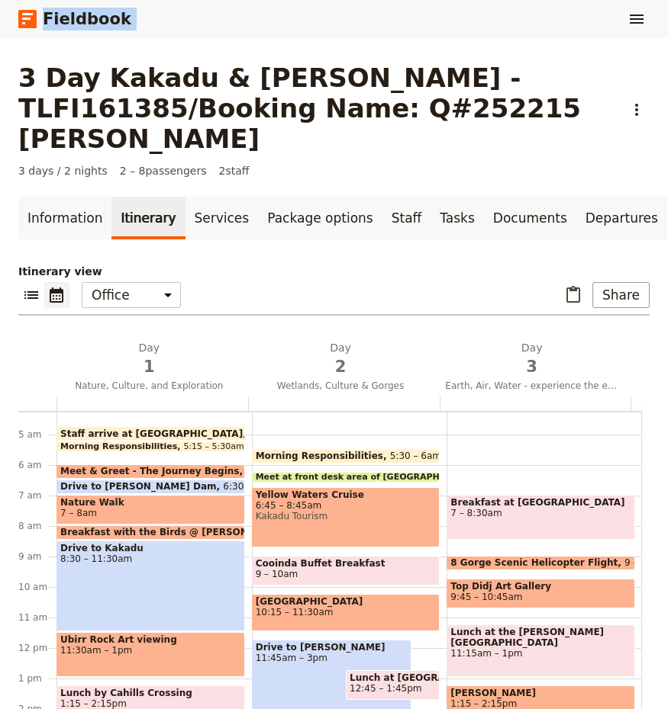
drag, startPoint x: 348, startPoint y: 16, endPoint x: 407, endPoint y: 6, distance: 59.6
click at [407, 6] on div "Fieldbook ​" at bounding box center [334, 19] width 668 height 38
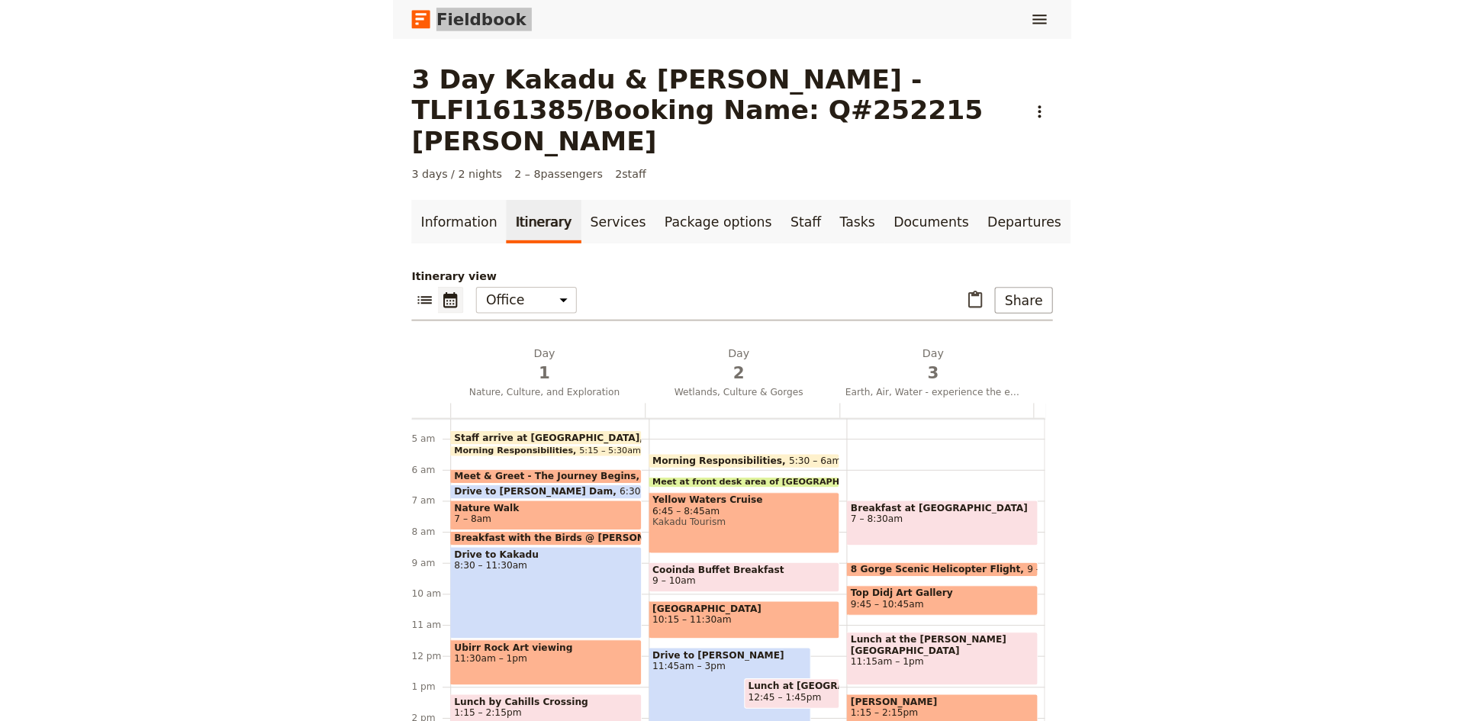
scroll to position [362, 0]
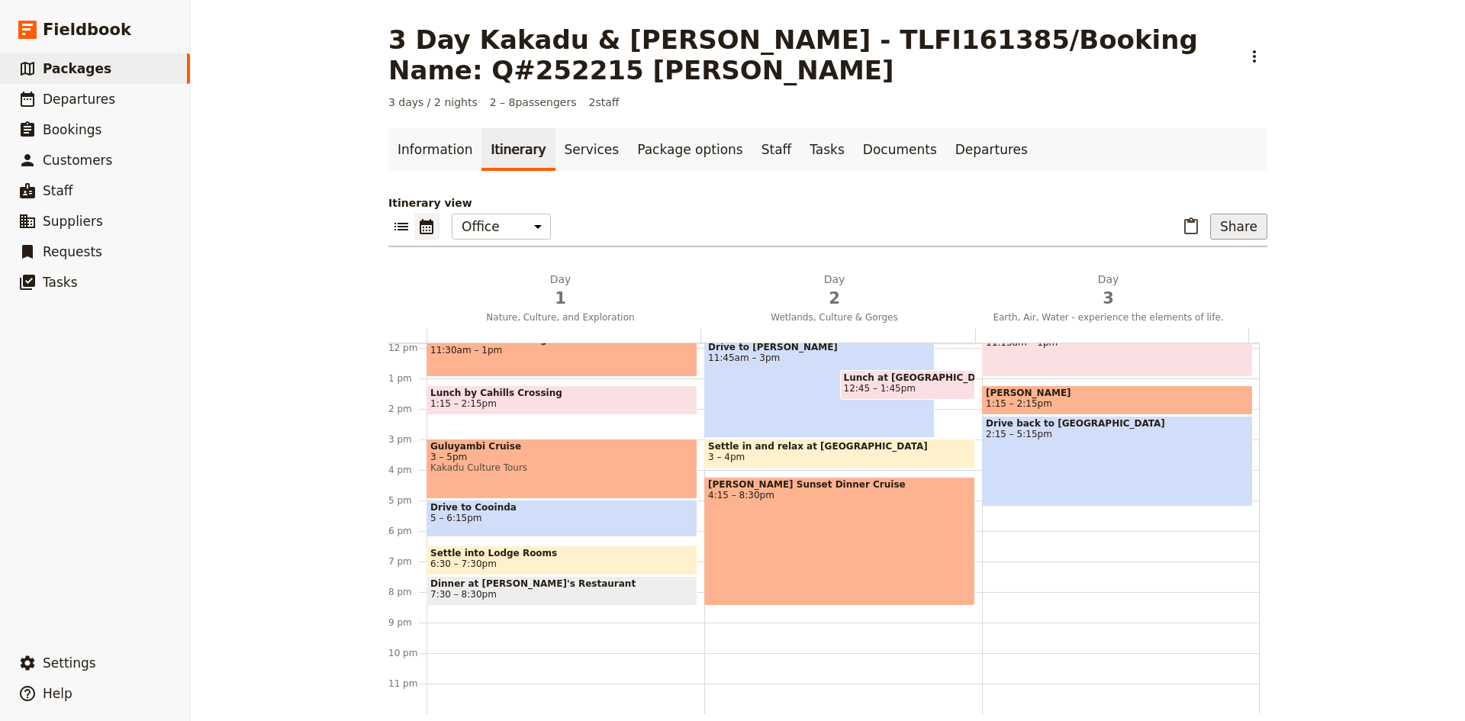
click at [1229, 220] on button "Share" at bounding box center [1238, 227] width 57 height 26
click at [1214, 275] on span "Passenger itinerary" at bounding box center [1199, 281] width 103 height 15
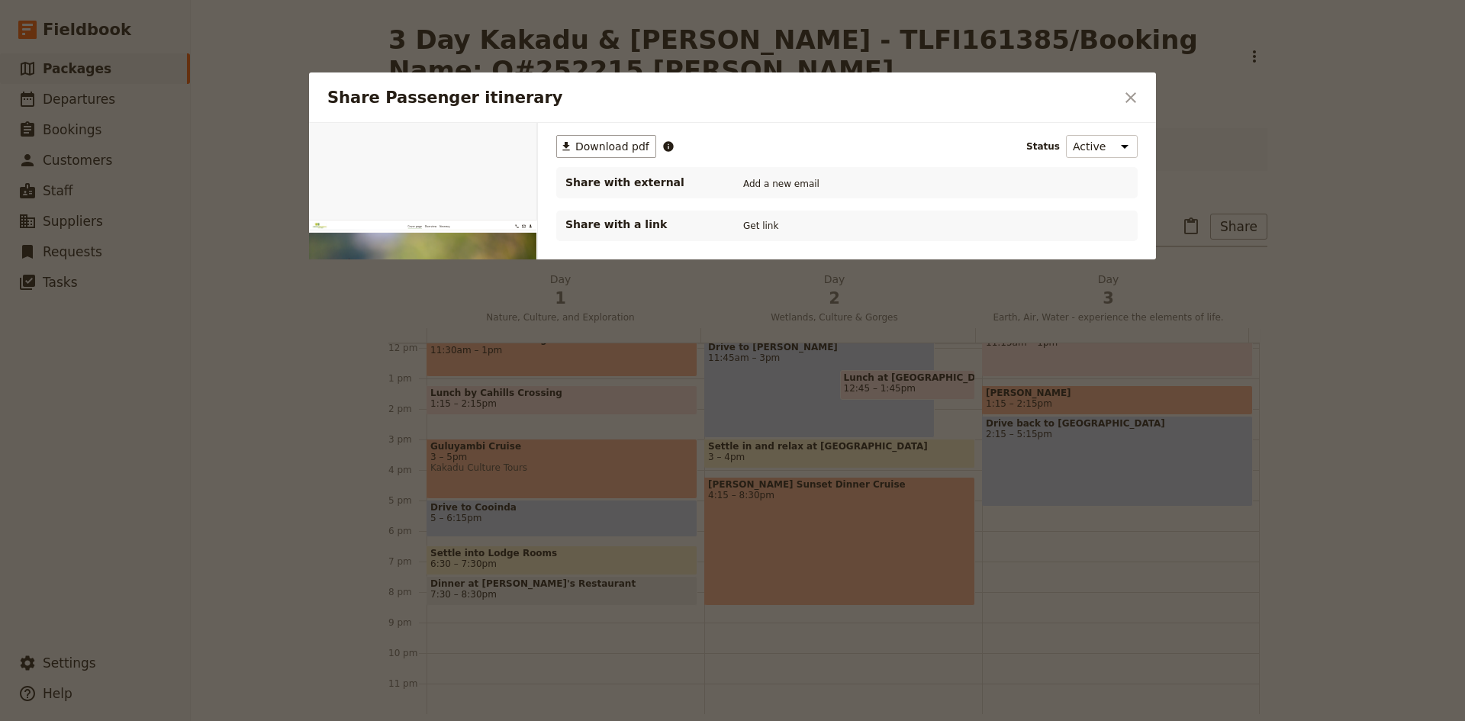
scroll to position [0, 0]
click at [757, 226] on button "Get link" at bounding box center [760, 225] width 43 height 17
click at [844, 225] on icon "Share Passenger itinerary" at bounding box center [839, 225] width 9 height 9
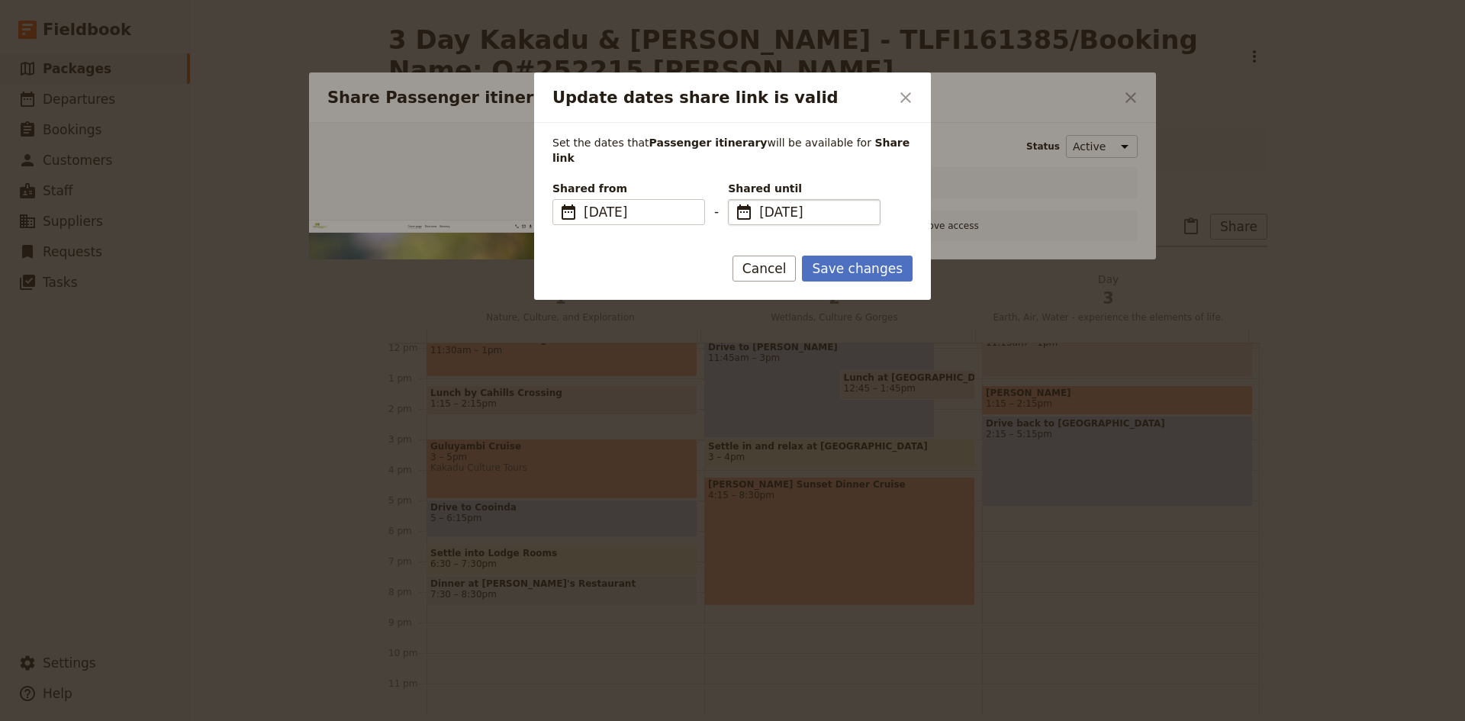
click at [792, 203] on span "12 Aug 2026" at bounding box center [814, 212] width 111 height 18
click at [735, 200] on input "12/08/2026" at bounding box center [734, 199] width 1 height 1
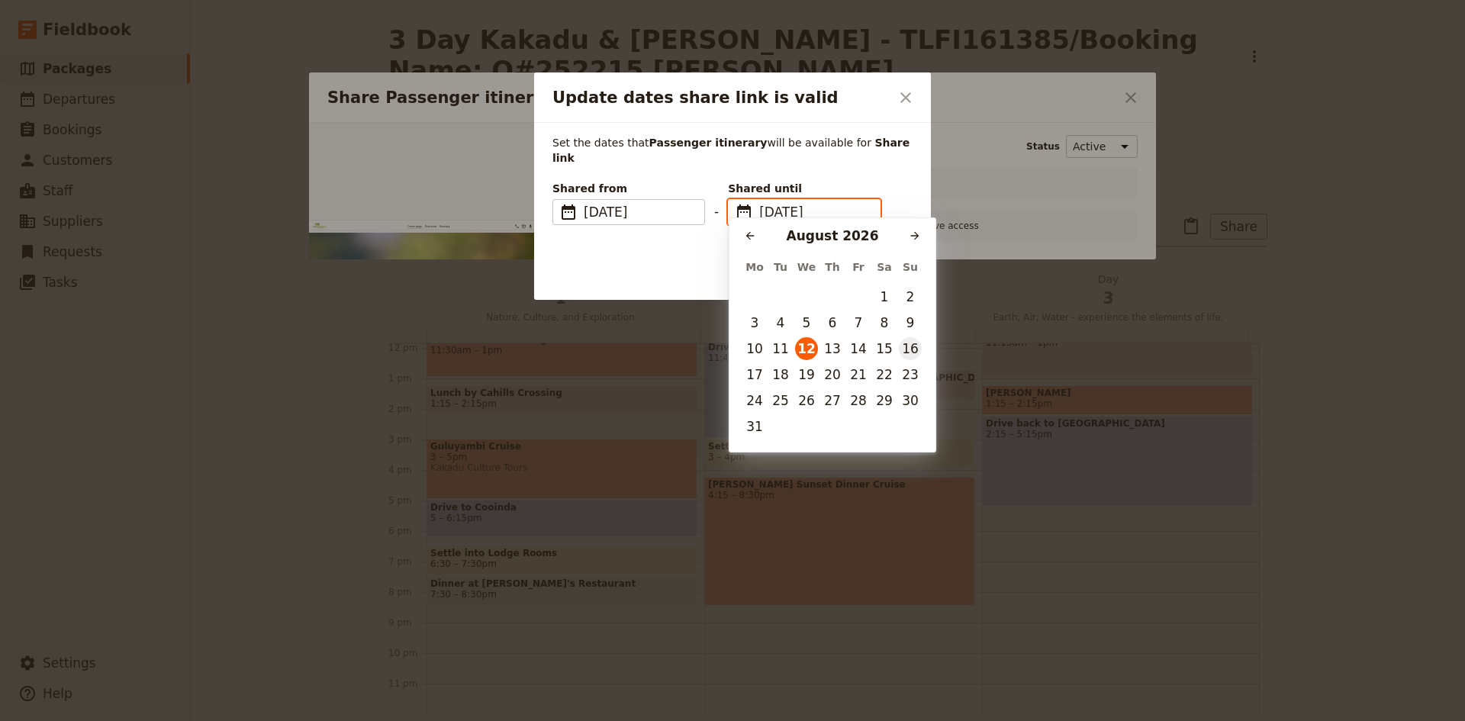
click at [917, 347] on button "16" at bounding box center [910, 348] width 23 height 23
type input "16/08/2026"
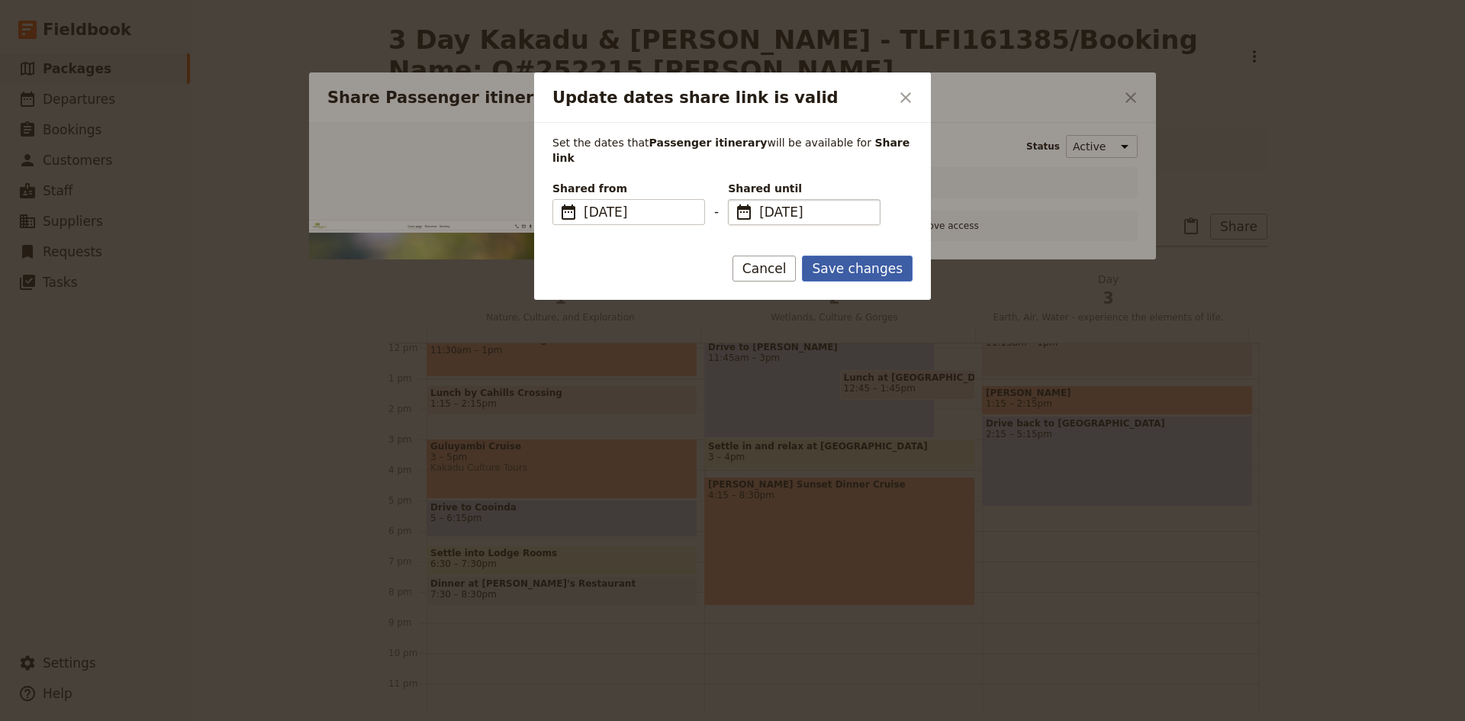
click at [860, 256] on button "Save changes" at bounding box center [857, 269] width 111 height 26
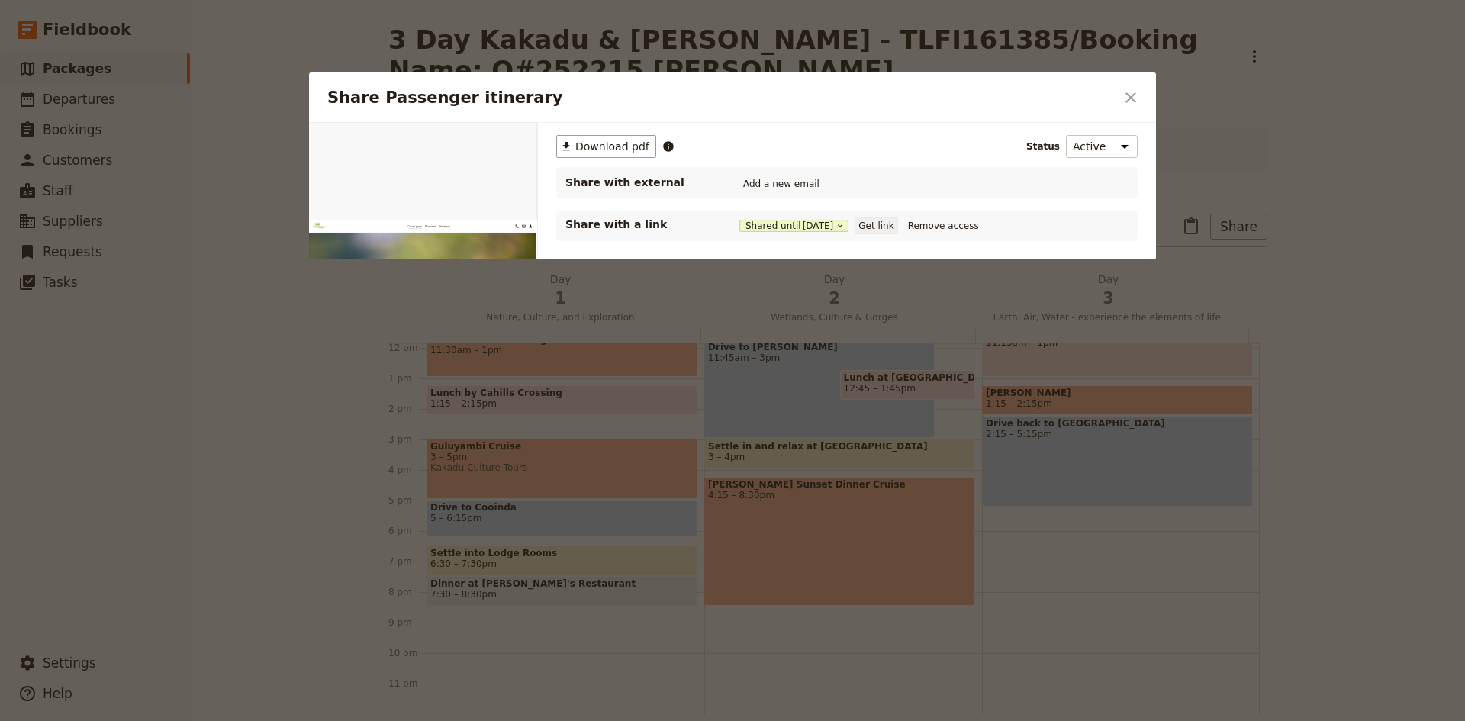
click at [889, 222] on button "Get link" at bounding box center [875, 225] width 43 height 17
